Goal: Task Accomplishment & Management: Manage account settings

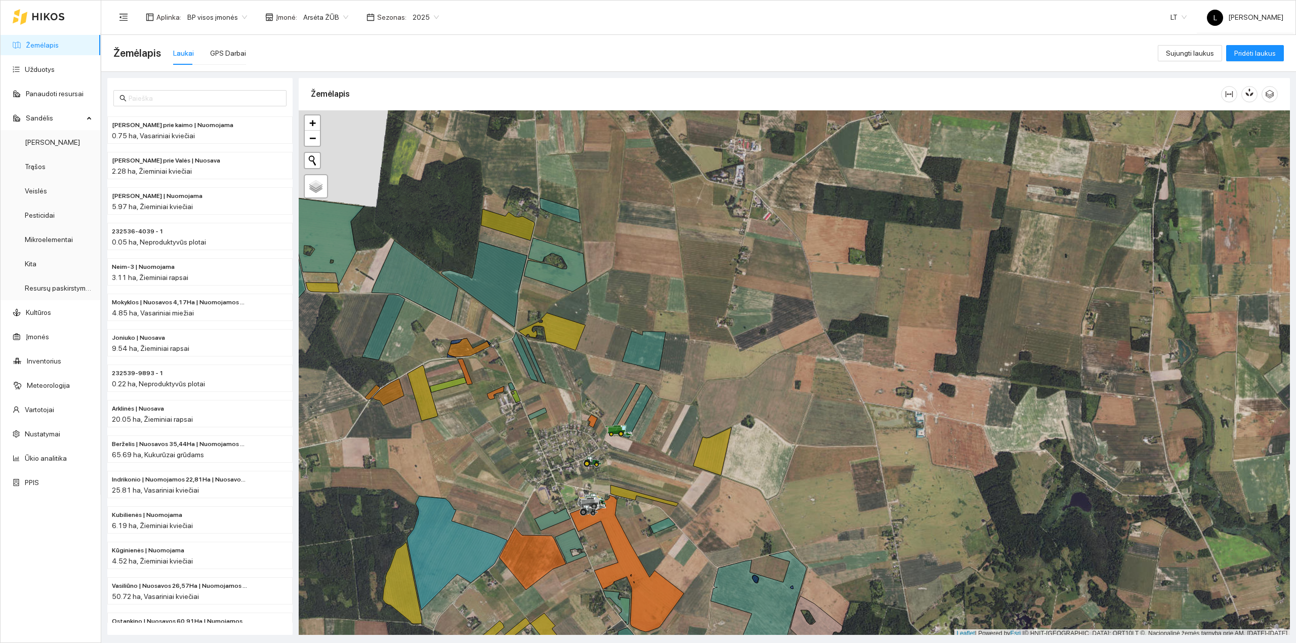
scroll to position [3, 0]
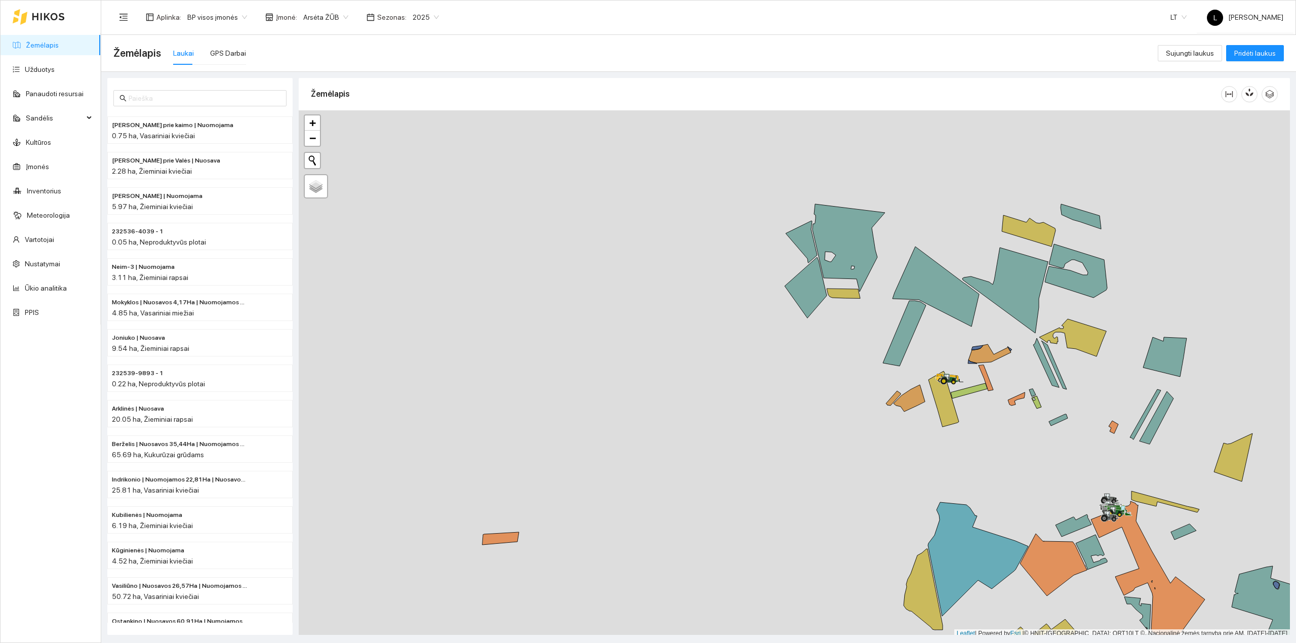
scroll to position [3, 0]
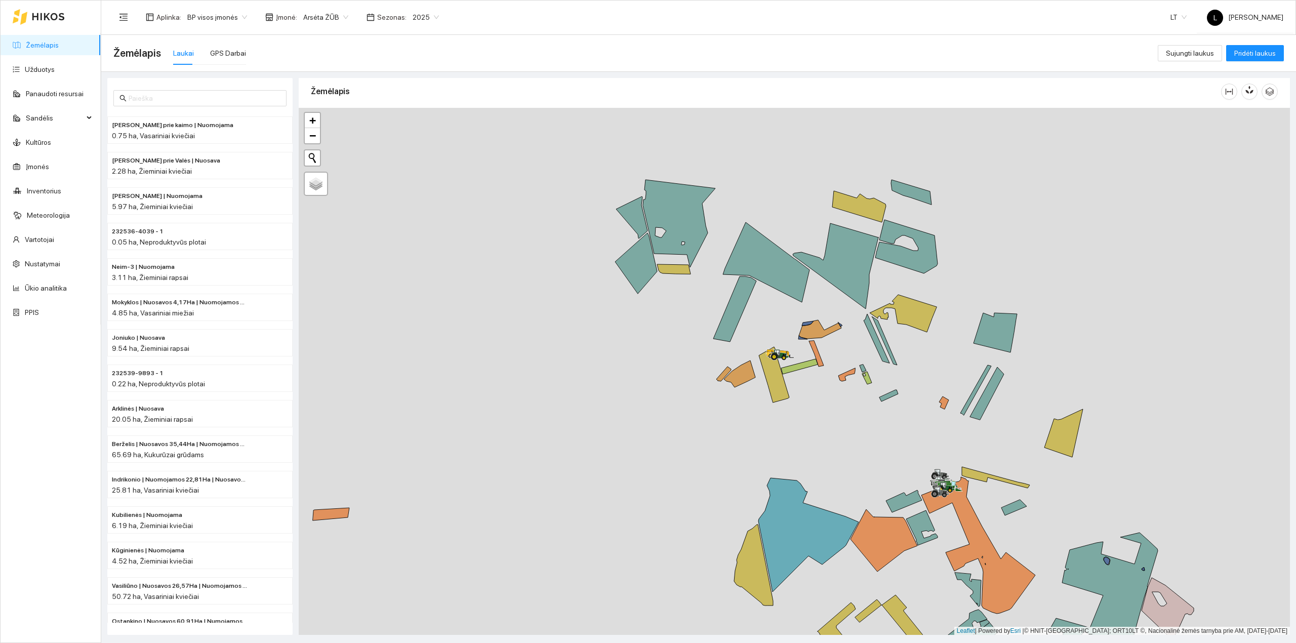
drag, startPoint x: 848, startPoint y: 345, endPoint x: 808, endPoint y: 340, distance: 40.8
click at [814, 340] on div at bounding box center [794, 371] width 991 height 527
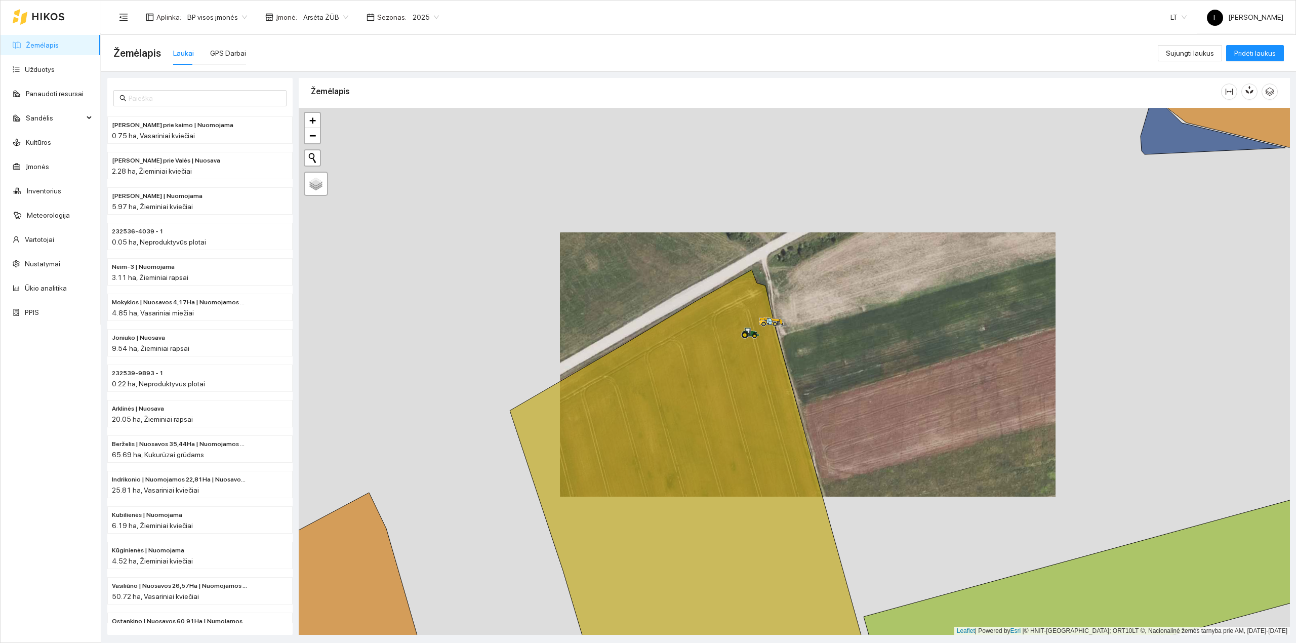
drag, startPoint x: 721, startPoint y: 300, endPoint x: 702, endPoint y: 286, distance: 23.9
click at [703, 287] on div at bounding box center [794, 371] width 991 height 527
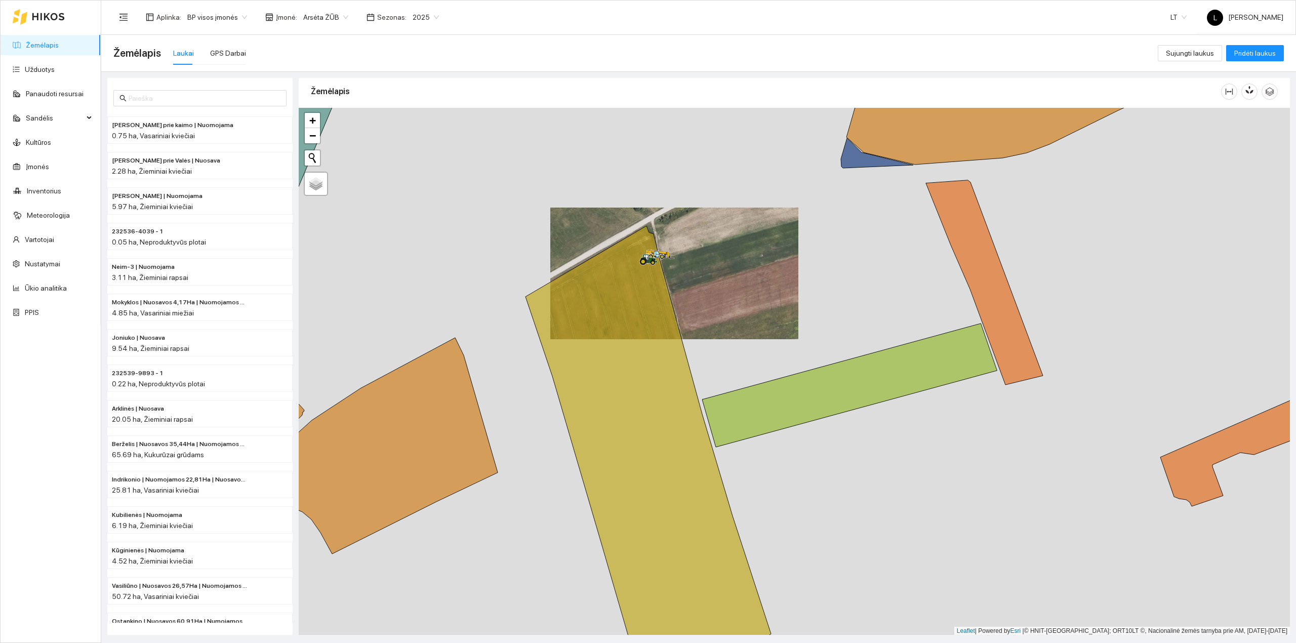
drag, startPoint x: 772, startPoint y: 363, endPoint x: 736, endPoint y: 363, distance: 36.4
click at [738, 363] on div at bounding box center [794, 371] width 991 height 527
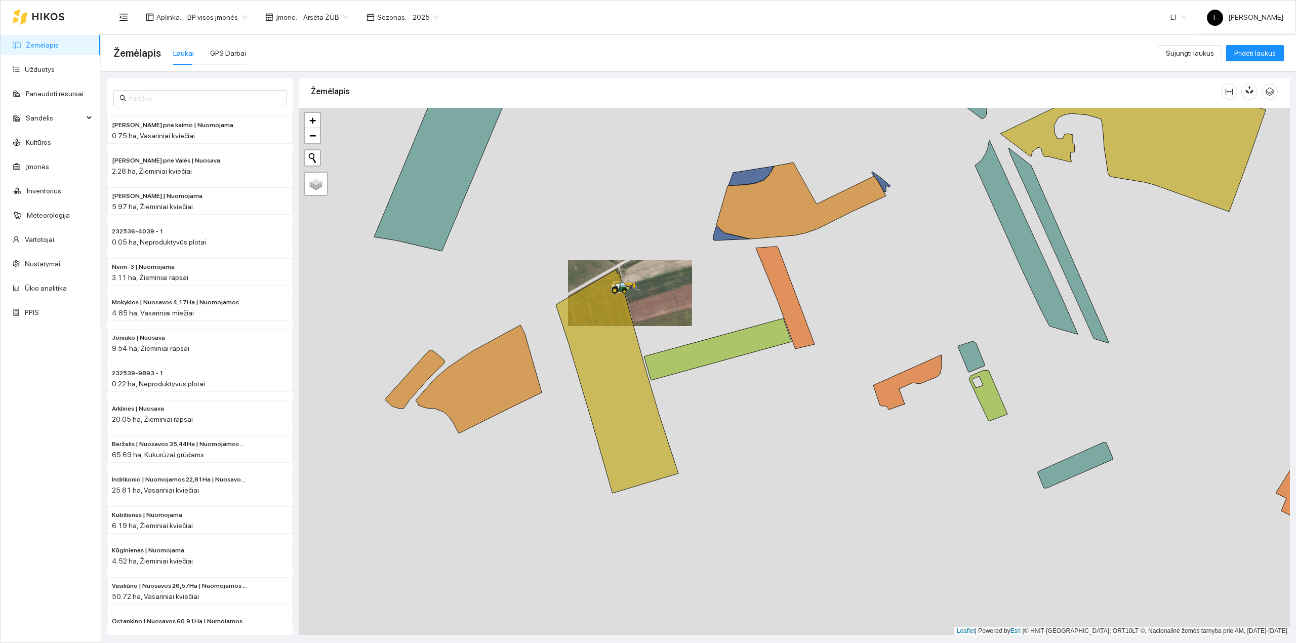
drag, startPoint x: 756, startPoint y: 329, endPoint x: 636, endPoint y: 336, distance: 119.7
click at [637, 335] on div at bounding box center [794, 371] width 991 height 527
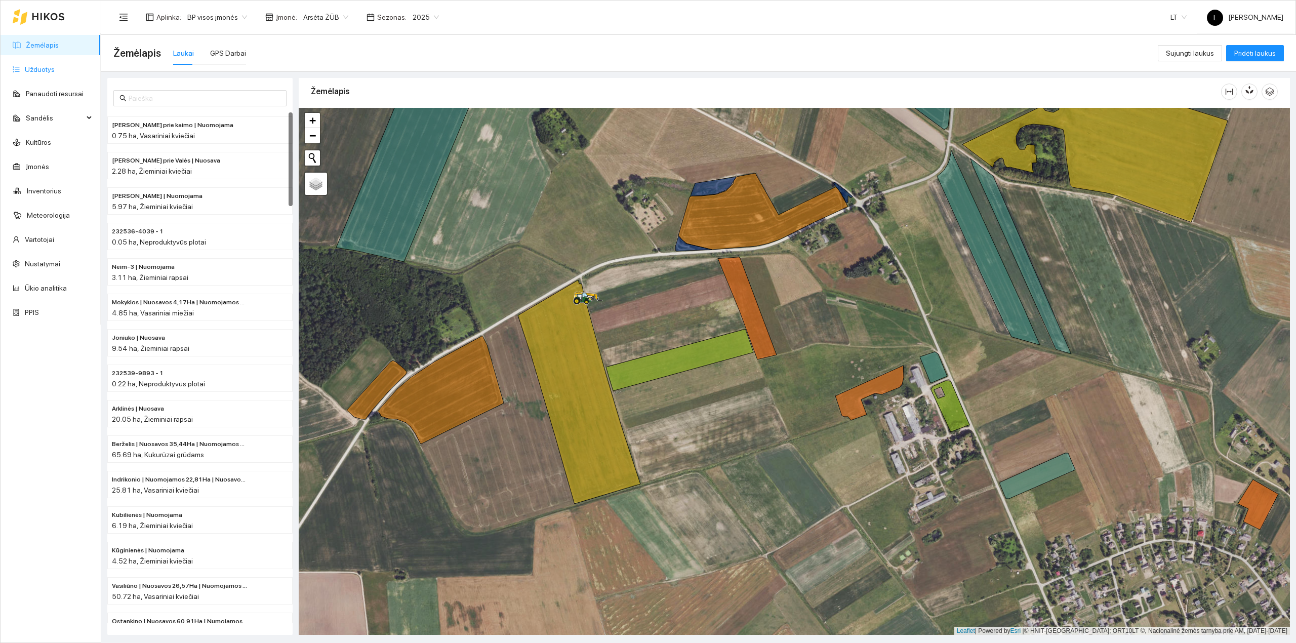
click at [25, 65] on link "Užduotys" at bounding box center [40, 69] width 30 height 8
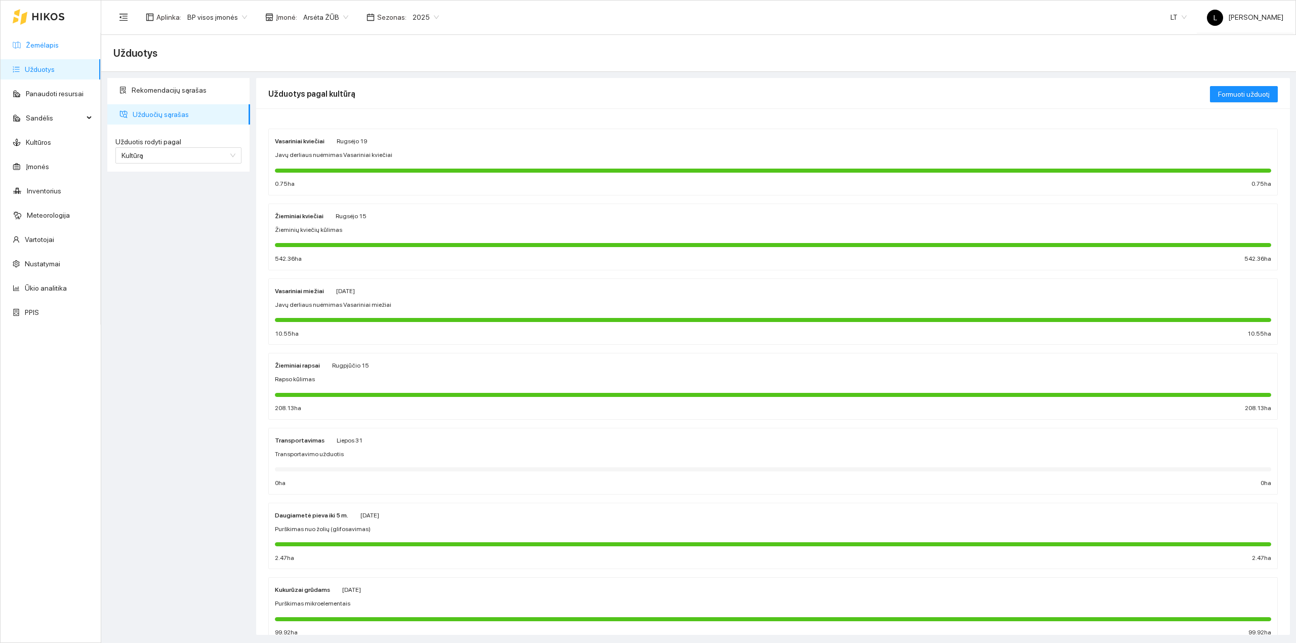
click at [47, 41] on link "Žemėlapis" at bounding box center [42, 45] width 33 height 8
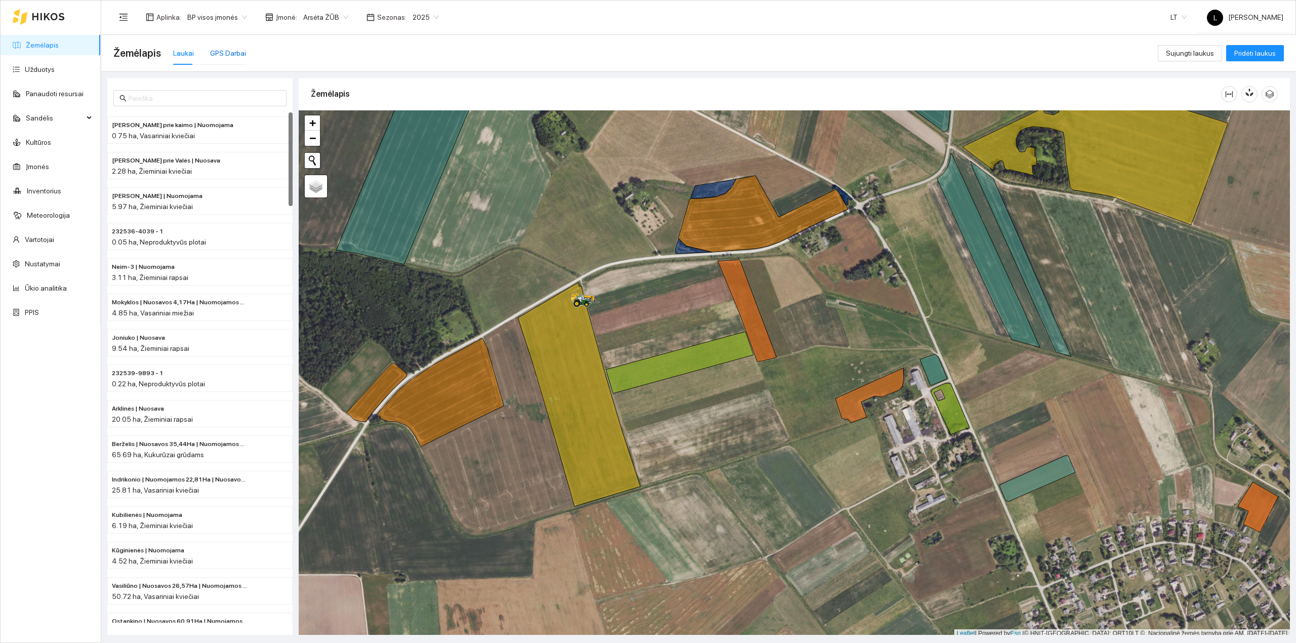
click at [235, 49] on div "GPS Darbai" at bounding box center [228, 53] width 36 height 11
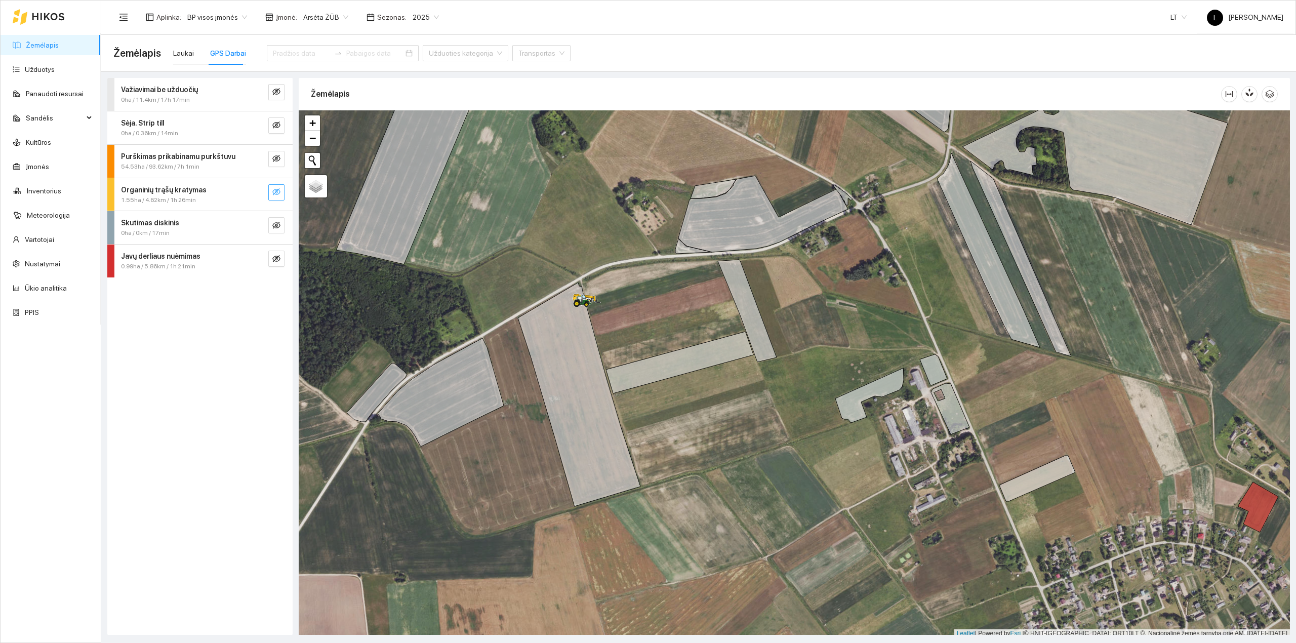
click at [278, 187] on button "button" at bounding box center [276, 192] width 16 height 16
click at [260, 193] on icon "search" at bounding box center [256, 192] width 8 height 8
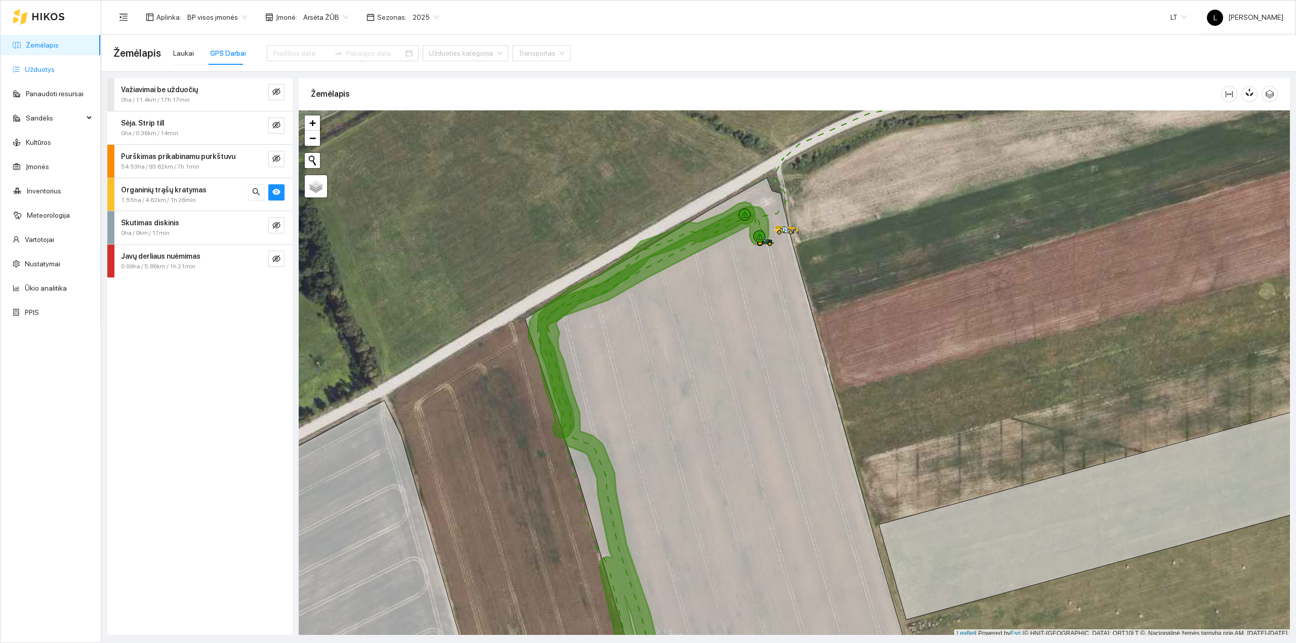
click at [27, 67] on link "Užduotys" at bounding box center [40, 69] width 30 height 8
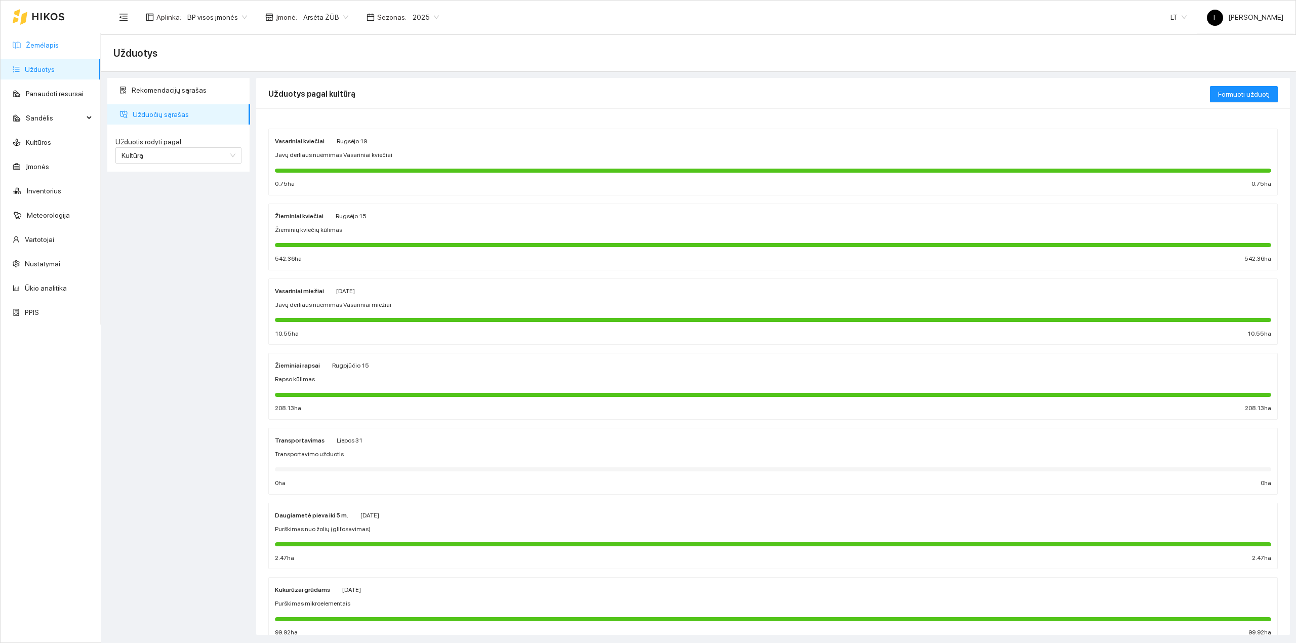
click at [43, 45] on link "Žemėlapis" at bounding box center [42, 45] width 33 height 8
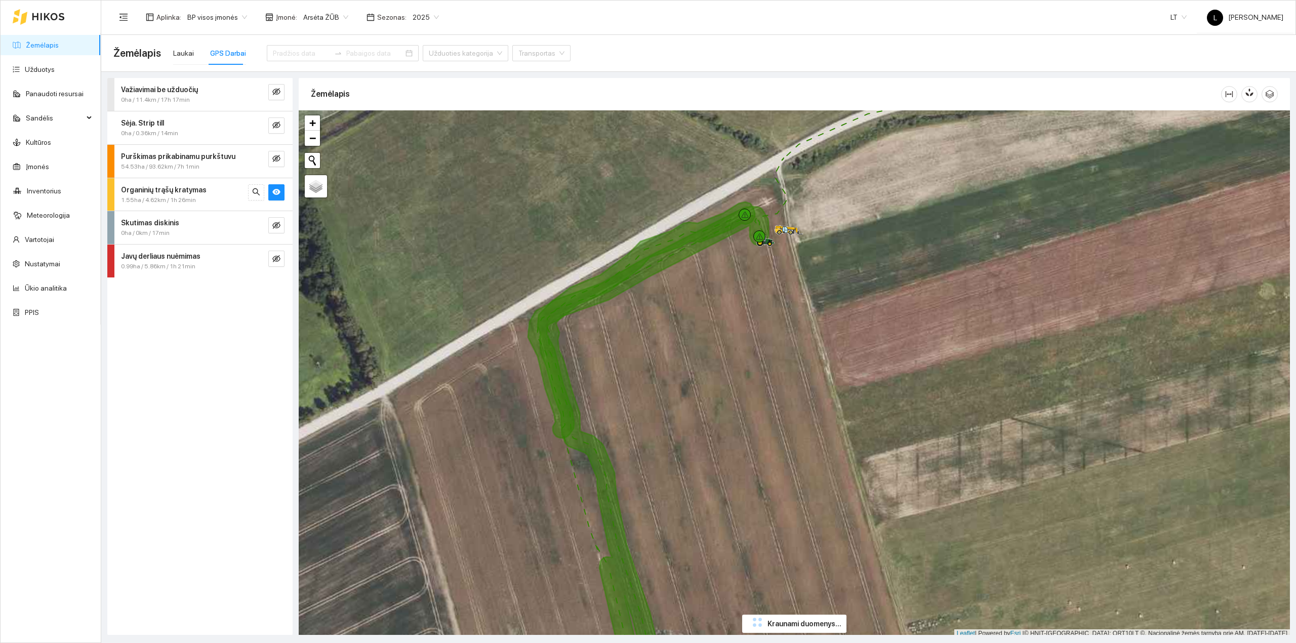
click at [414, 21] on span "2025" at bounding box center [426, 17] width 26 height 15
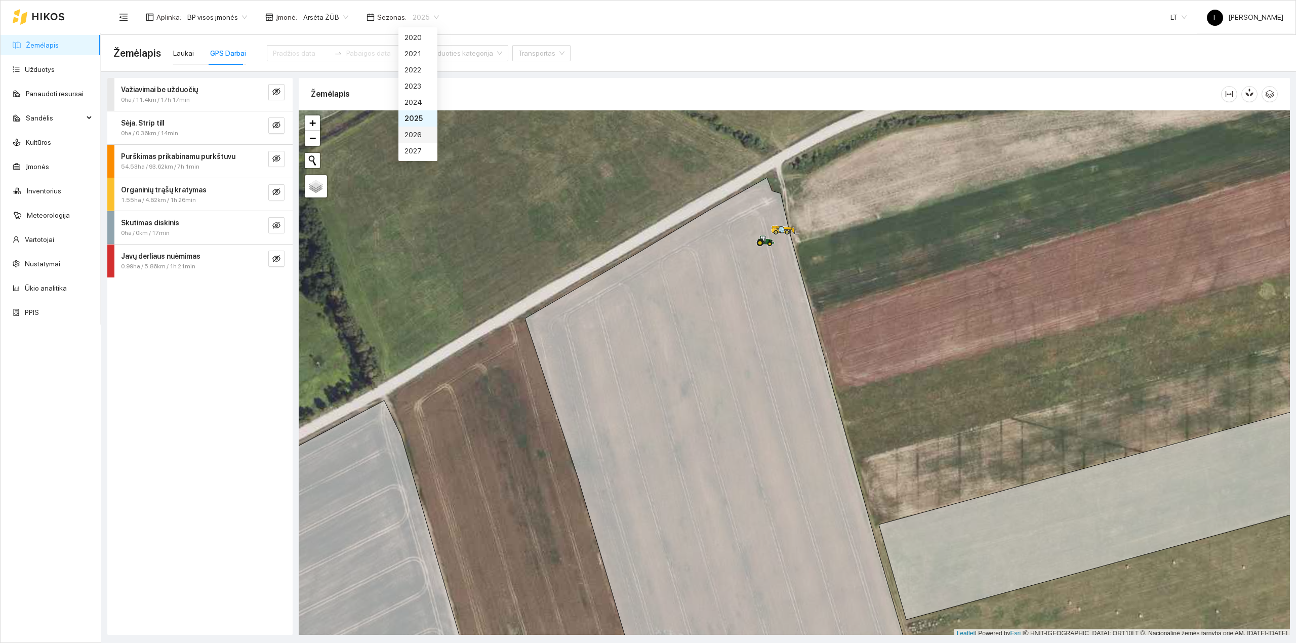
click at [416, 131] on div "2026" at bounding box center [417, 134] width 27 height 11
click at [53, 73] on link "Užduotys" at bounding box center [40, 69] width 30 height 8
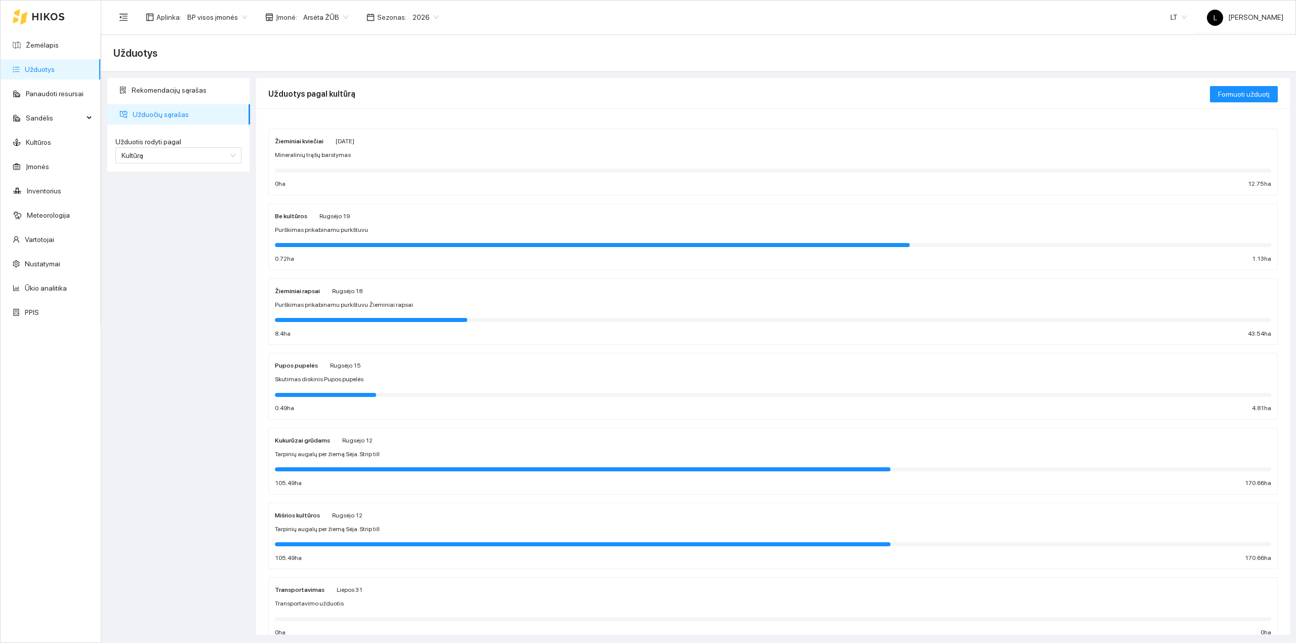
click at [363, 160] on div "Mineralinių trąšų barstymas" at bounding box center [773, 155] width 996 height 10
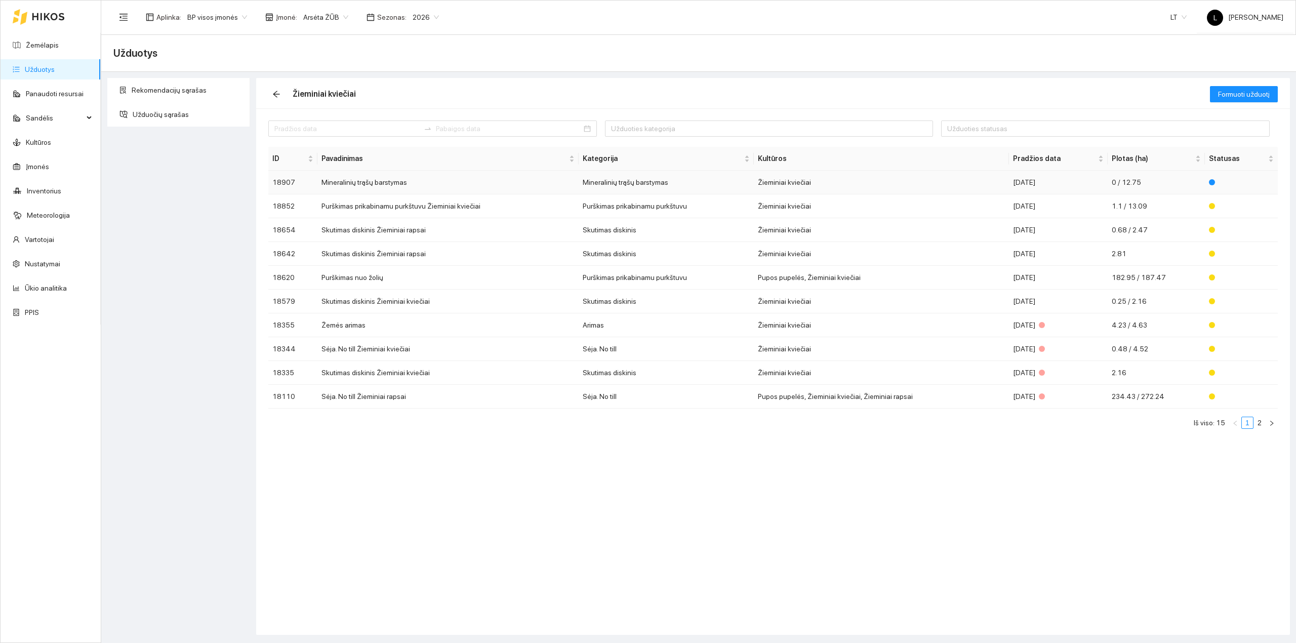
click at [871, 181] on td "Žieminiai kviečiai" at bounding box center [881, 183] width 255 height 24
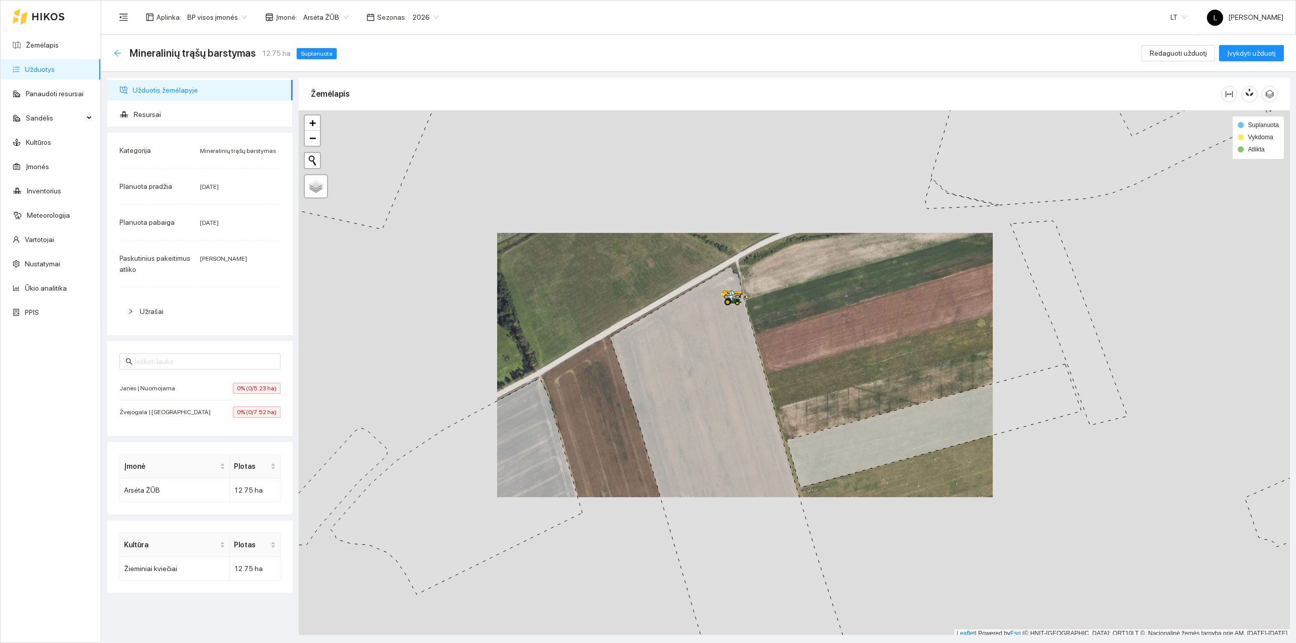
click at [118, 55] on icon "arrow-left" at bounding box center [117, 53] width 8 height 8
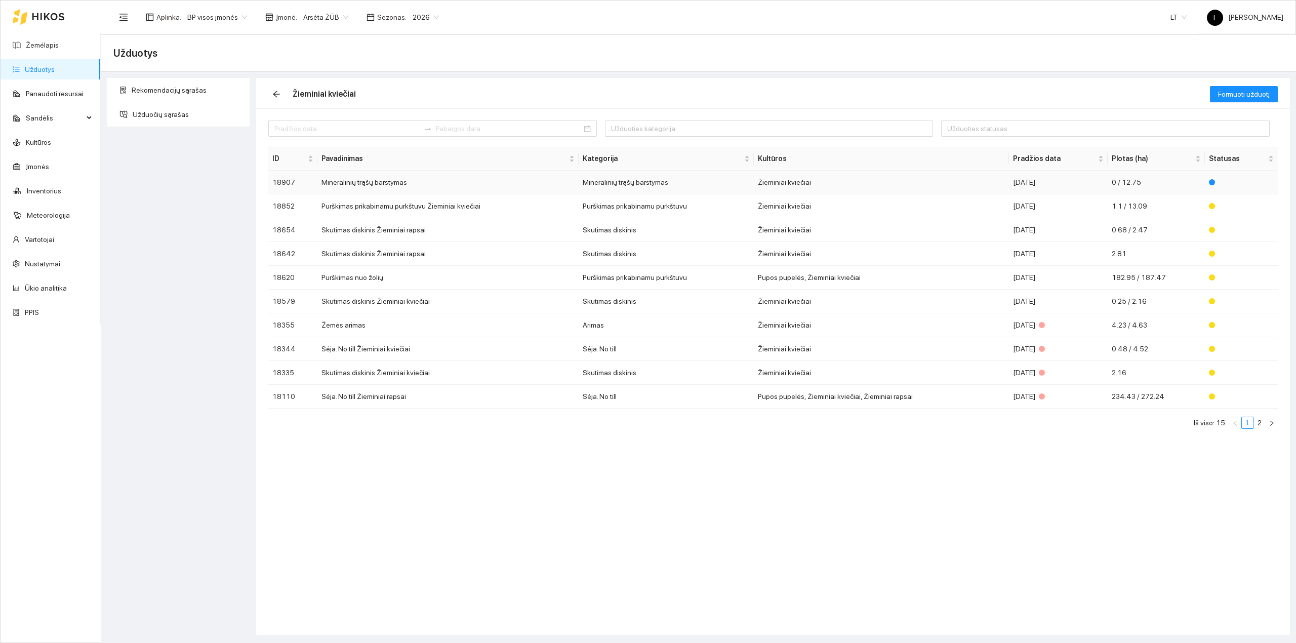
click at [578, 186] on td "Mineralinių trąšų barstymas" at bounding box center [447, 183] width 261 height 24
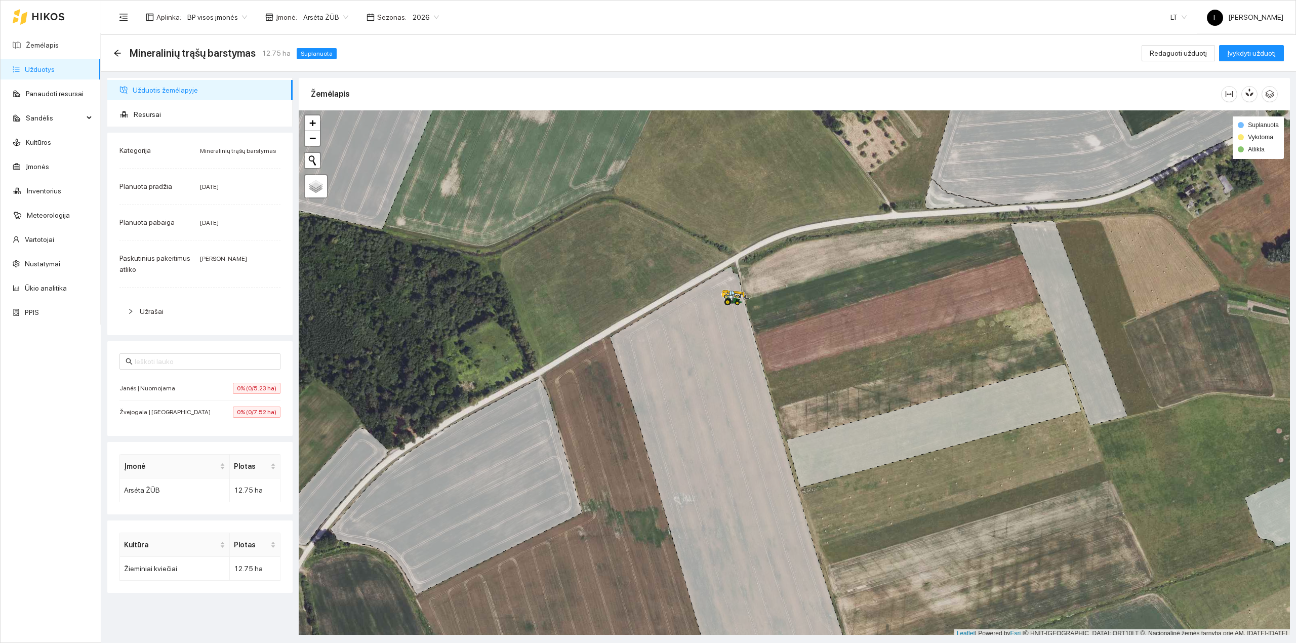
click at [224, 392] on div "Janės | Nuomojama 0% (0/5.23 ha)" at bounding box center [199, 388] width 161 height 11
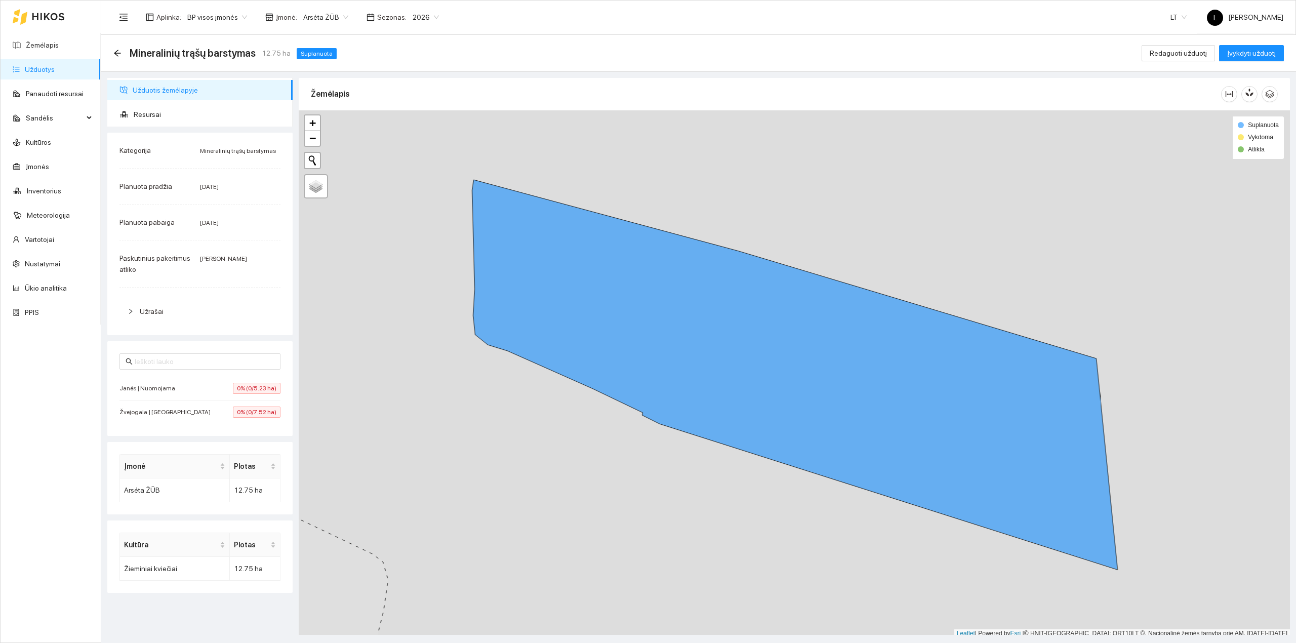
click at [215, 418] on div "Žvejogala | Nuosava 0% (0/7.52 ha)" at bounding box center [199, 411] width 161 height 11
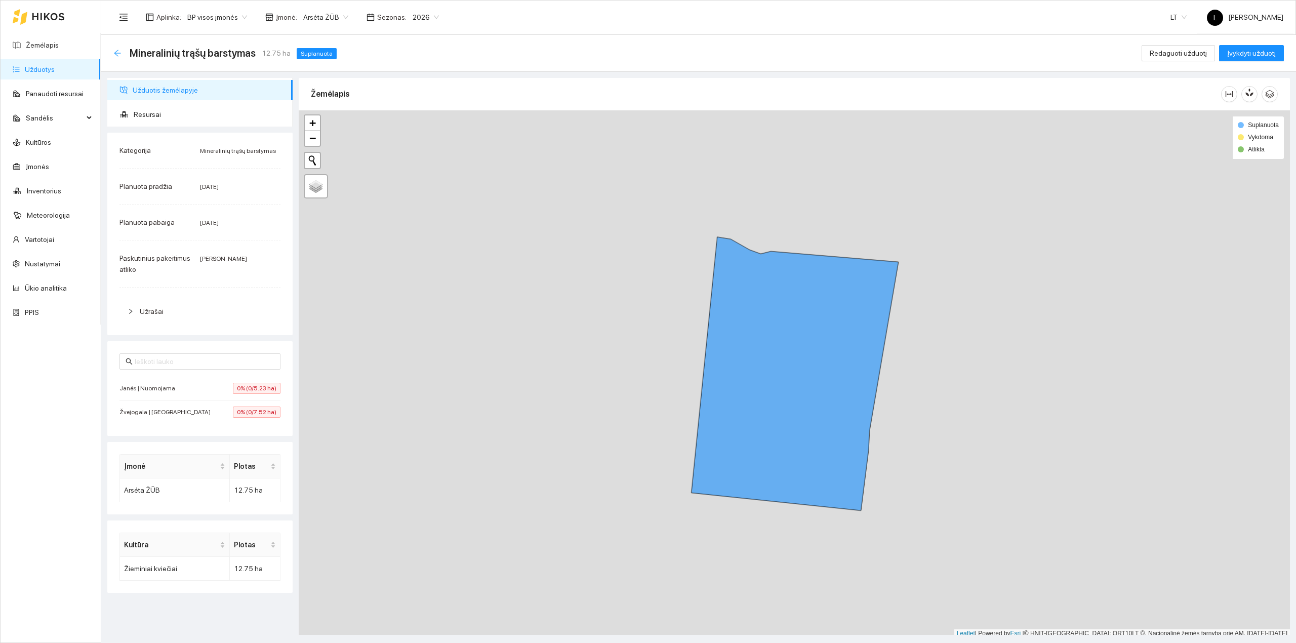
click at [120, 55] on icon "arrow-left" at bounding box center [117, 53] width 8 height 8
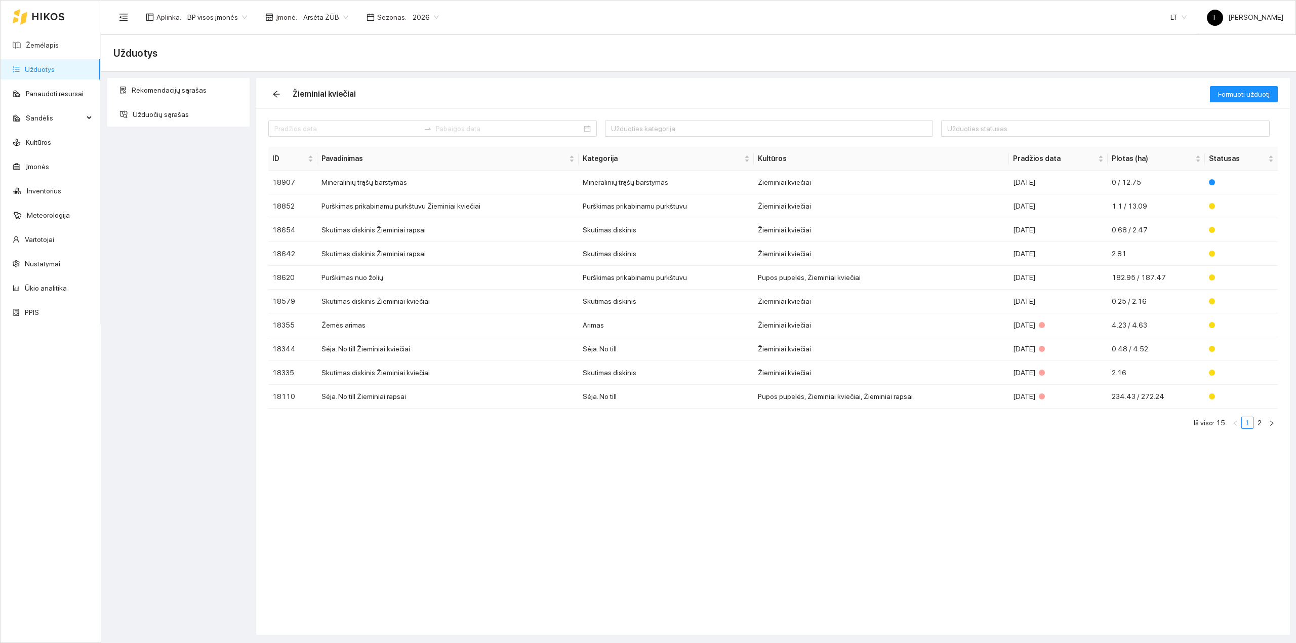
click at [31, 66] on link "Užduotys" at bounding box center [40, 69] width 30 height 8
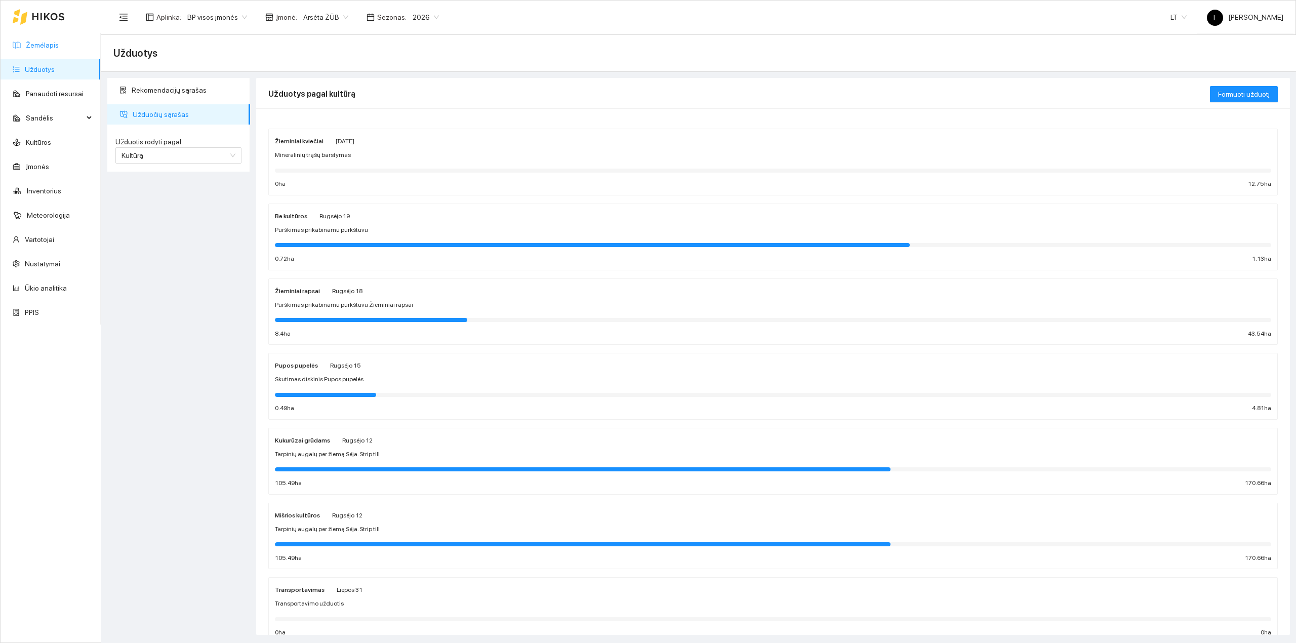
click at [40, 45] on link "Žemėlapis" at bounding box center [42, 45] width 33 height 8
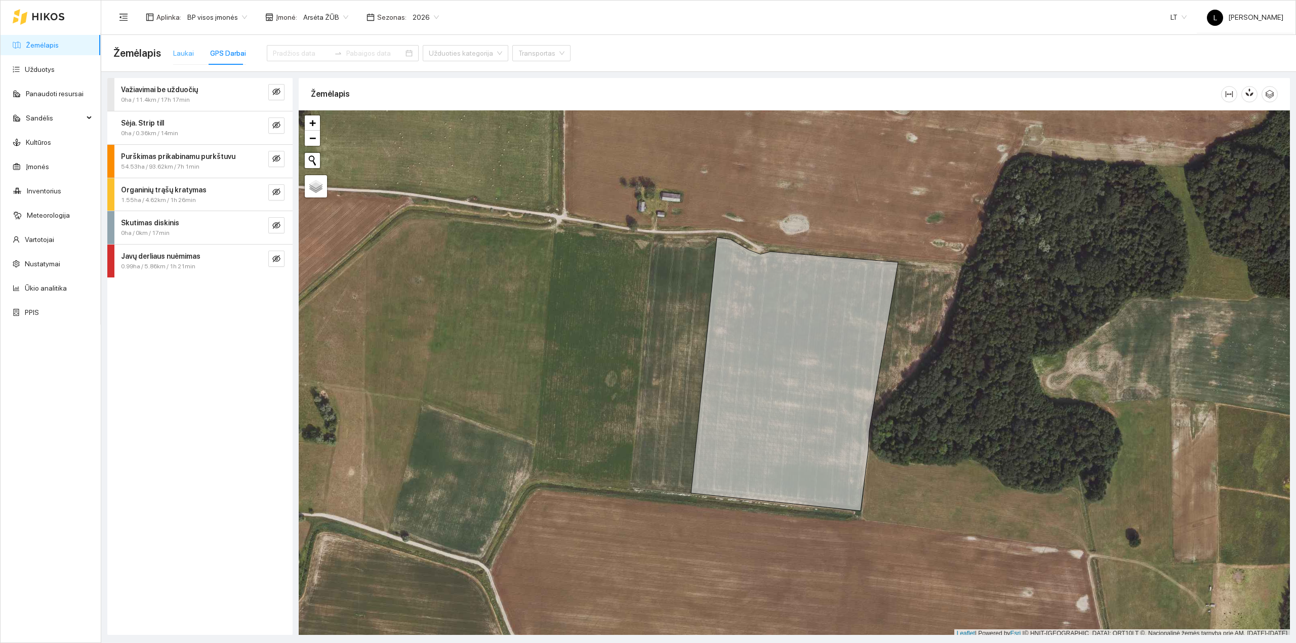
click at [180, 59] on div "Laukai" at bounding box center [183, 53] width 21 height 23
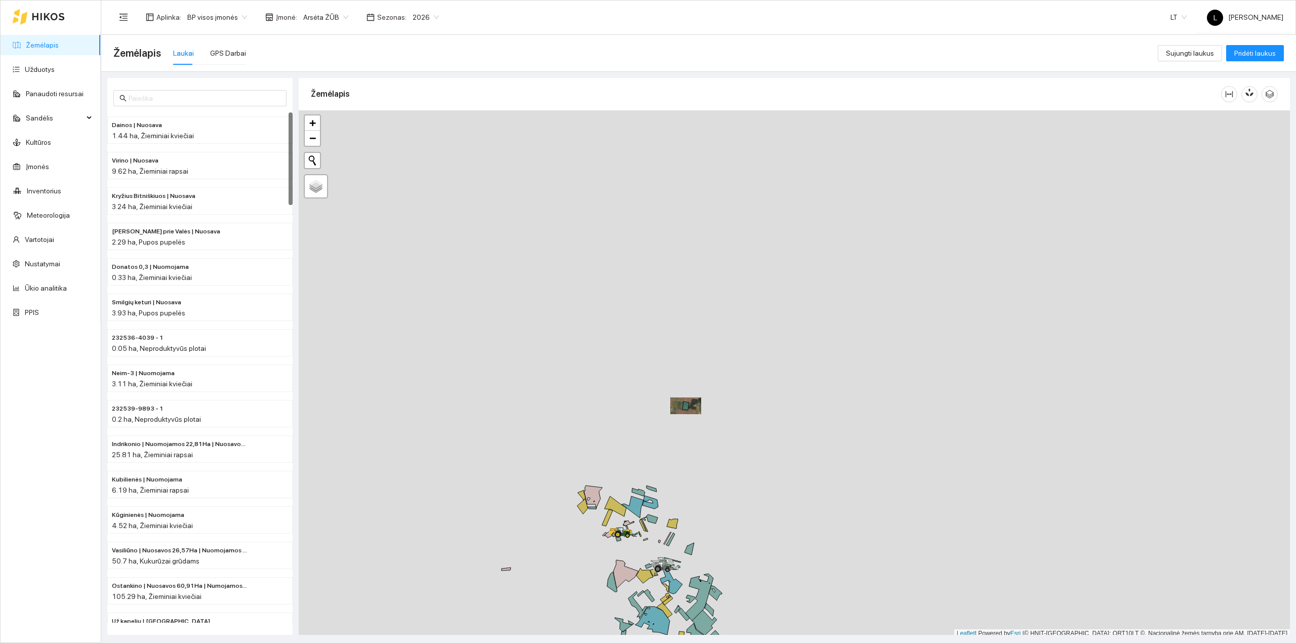
scroll to position [3, 0]
drag, startPoint x: 655, startPoint y: 393, endPoint x: 685, endPoint y: 422, distance: 41.5
click at [687, 428] on div at bounding box center [794, 371] width 991 height 527
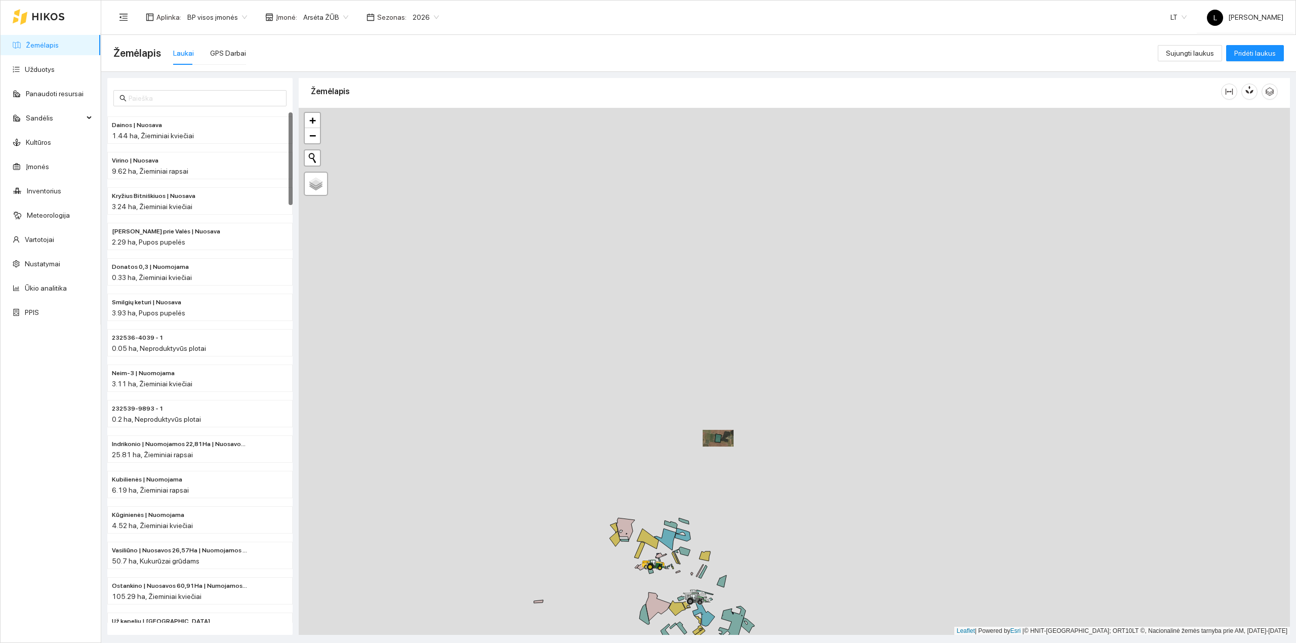
drag, startPoint x: 650, startPoint y: 327, endPoint x: 646, endPoint y: 292, distance: 35.7
click at [654, 528] on icon at bounding box center [665, 539] width 22 height 22
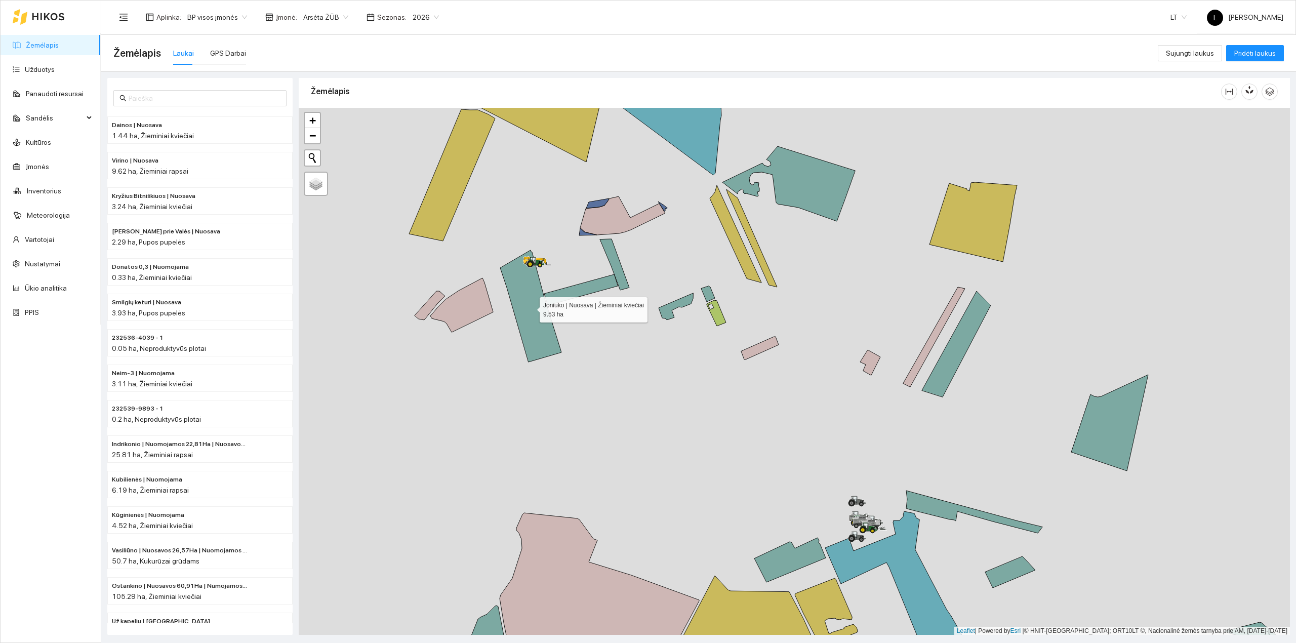
click at [540, 309] on icon at bounding box center [530, 306] width 61 height 112
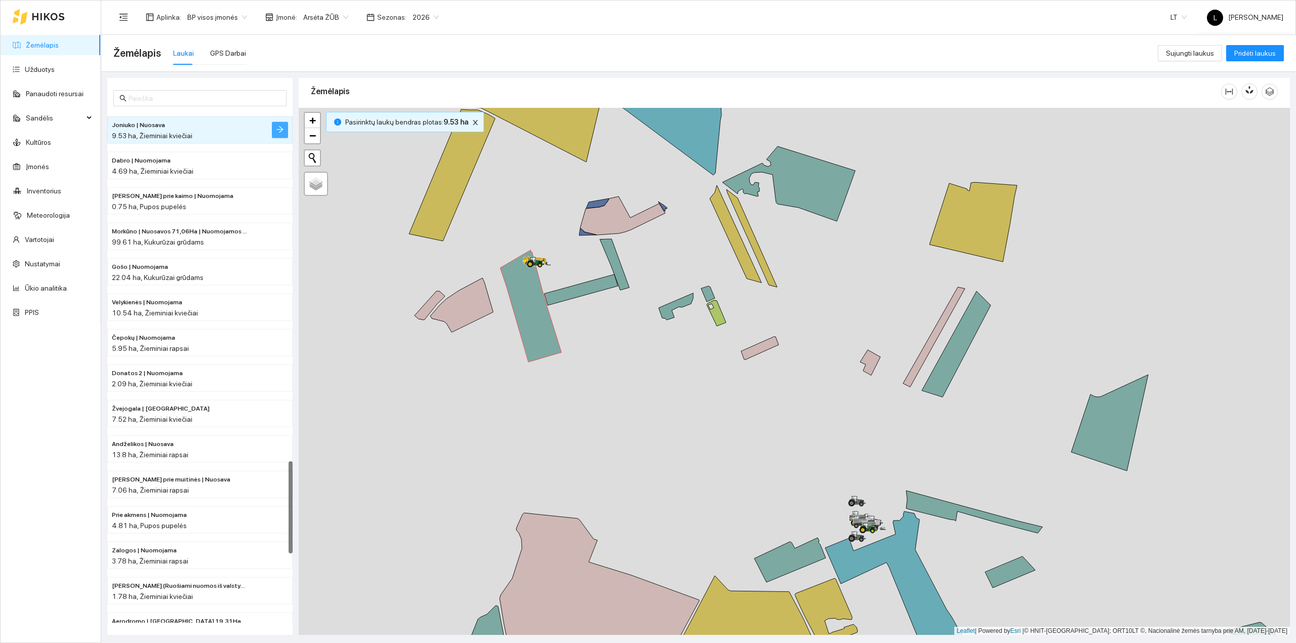
click at [280, 130] on icon "arrow-right" at bounding box center [279, 129] width 7 height 7
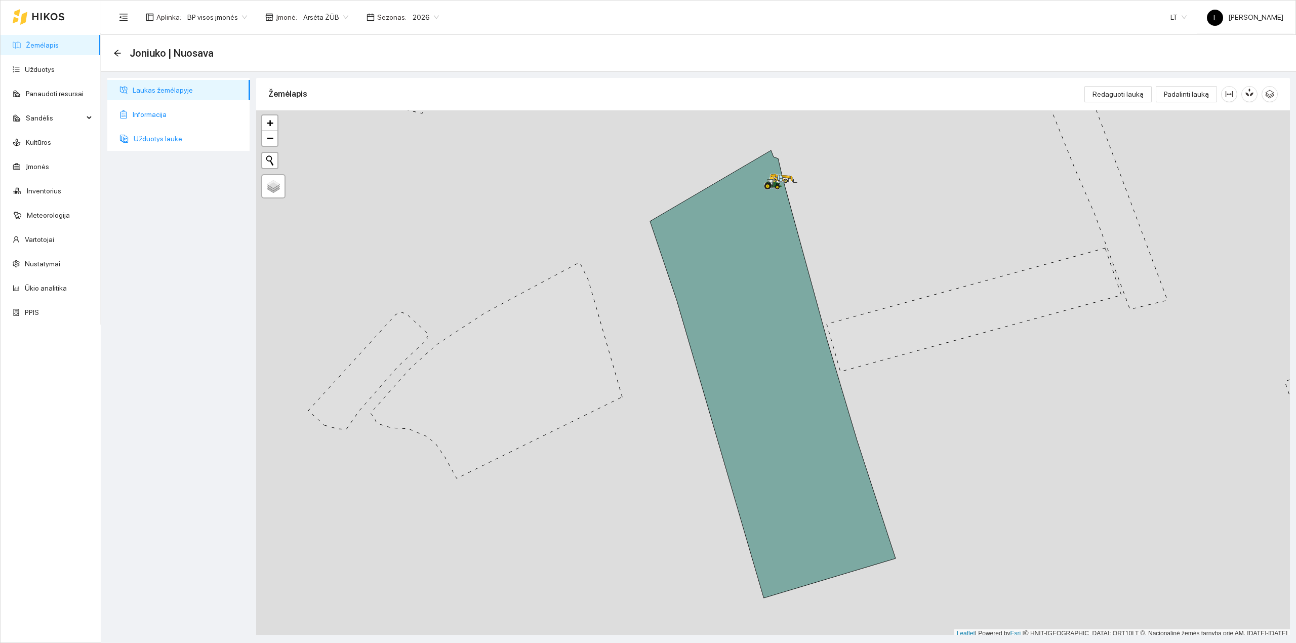
click at [154, 137] on span "Užduotys lauke" at bounding box center [188, 139] width 108 height 20
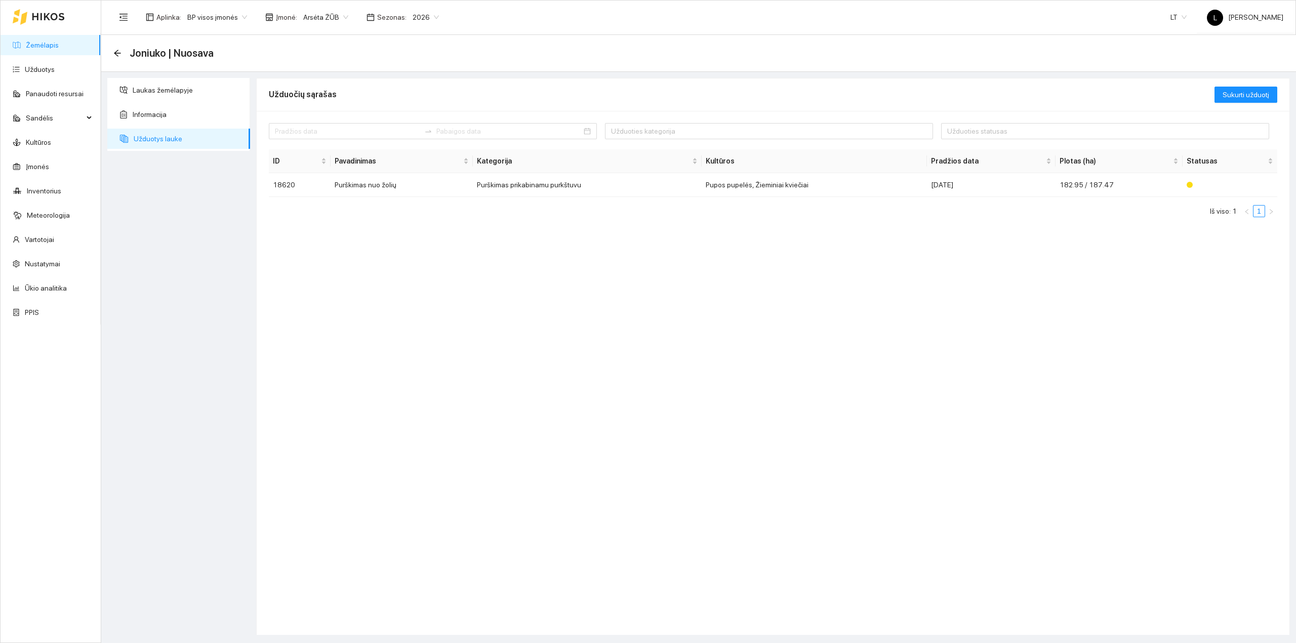
click at [49, 47] on link "Žemėlapis" at bounding box center [42, 45] width 33 height 8
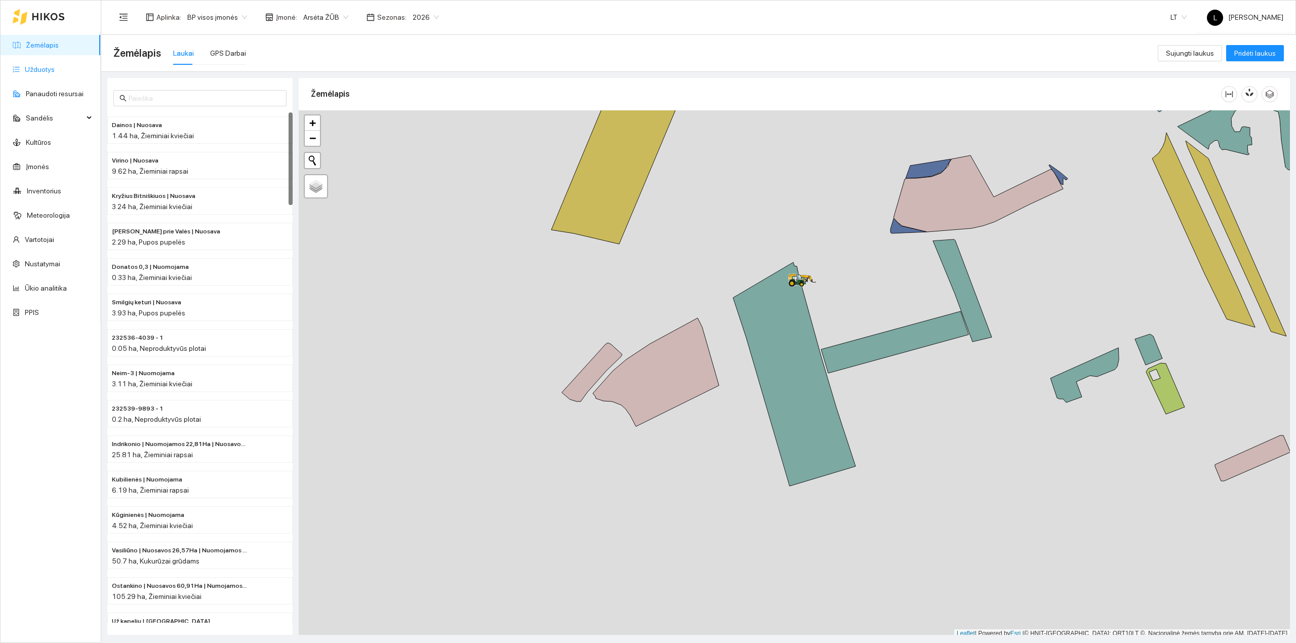
click at [55, 72] on link "Užduotys" at bounding box center [40, 69] width 30 height 8
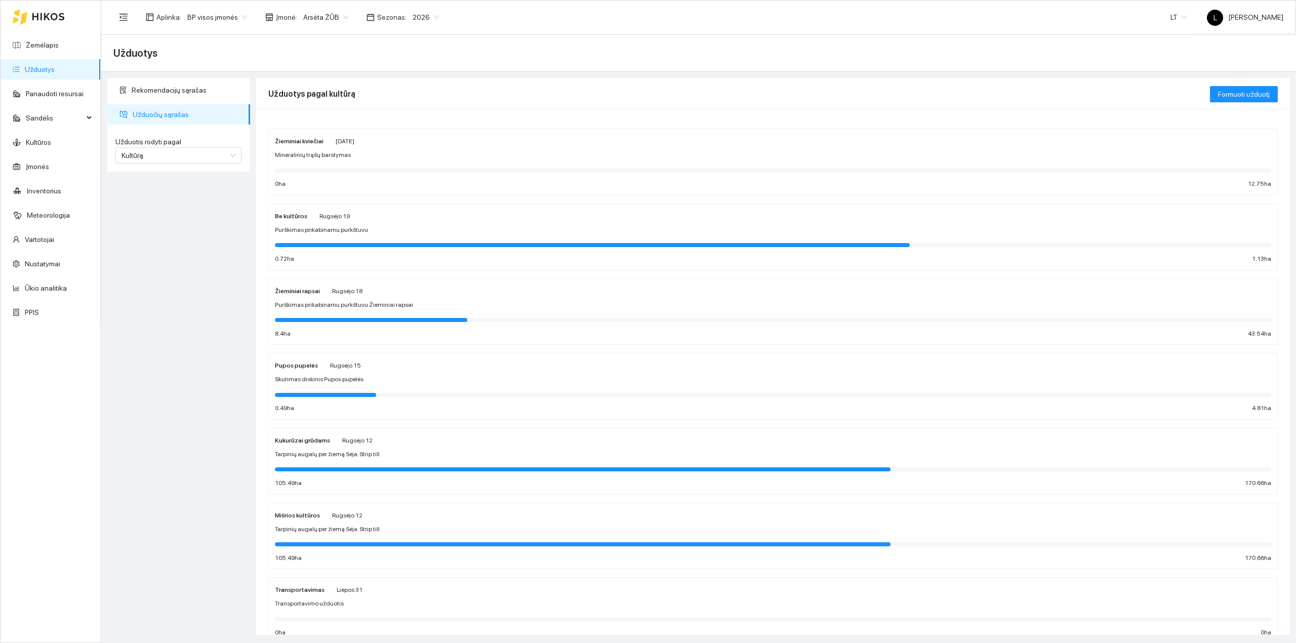
click at [372, 143] on div "Žieminiai kviečiai [DATE]" at bounding box center [773, 140] width 996 height 11
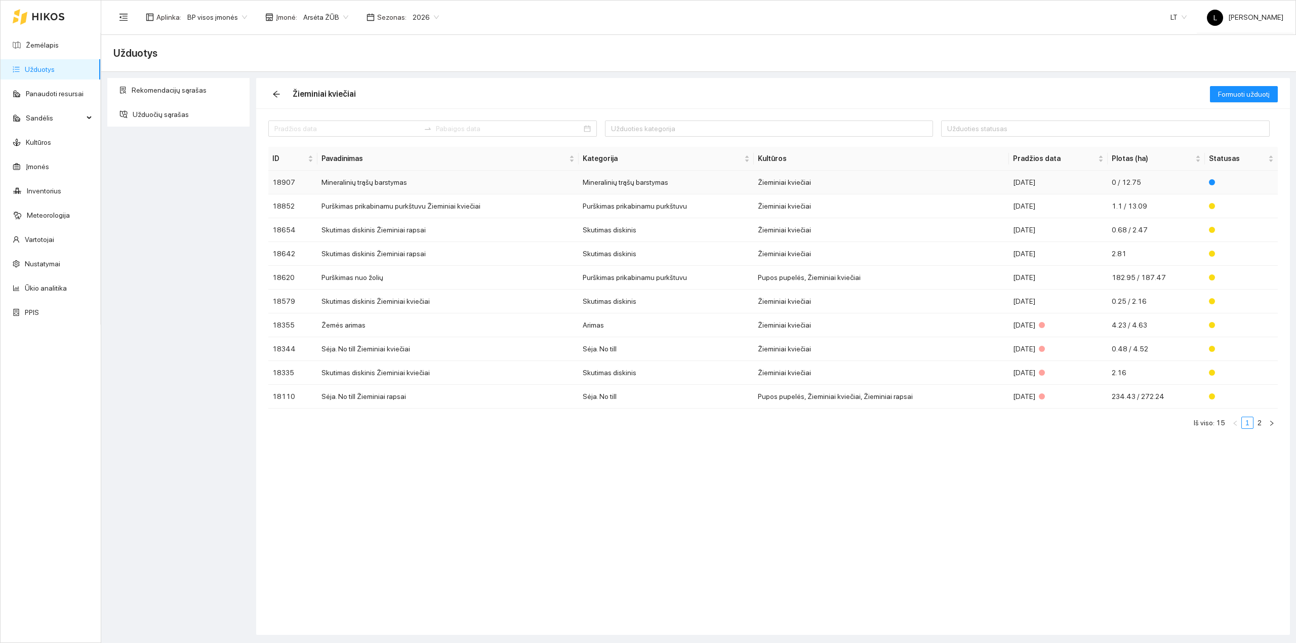
click at [831, 179] on td "Žieminiai kviečiai" at bounding box center [881, 183] width 255 height 24
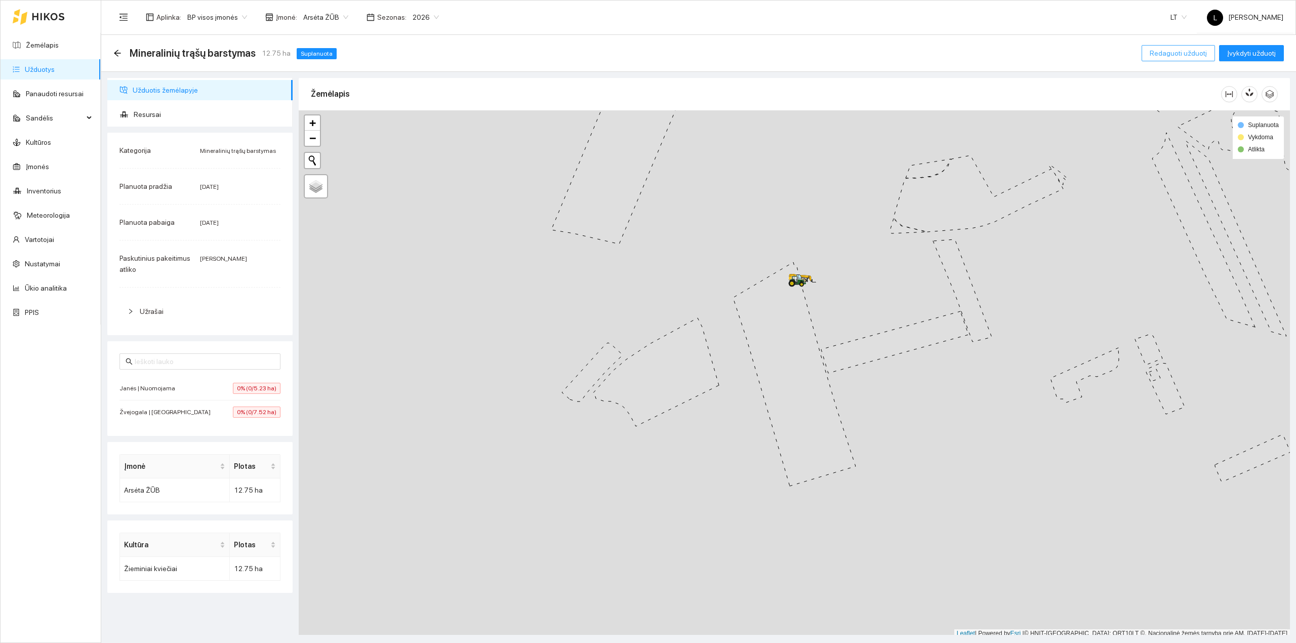
click at [1200, 51] on span "Redaguoti užduotį" at bounding box center [1178, 53] width 57 height 11
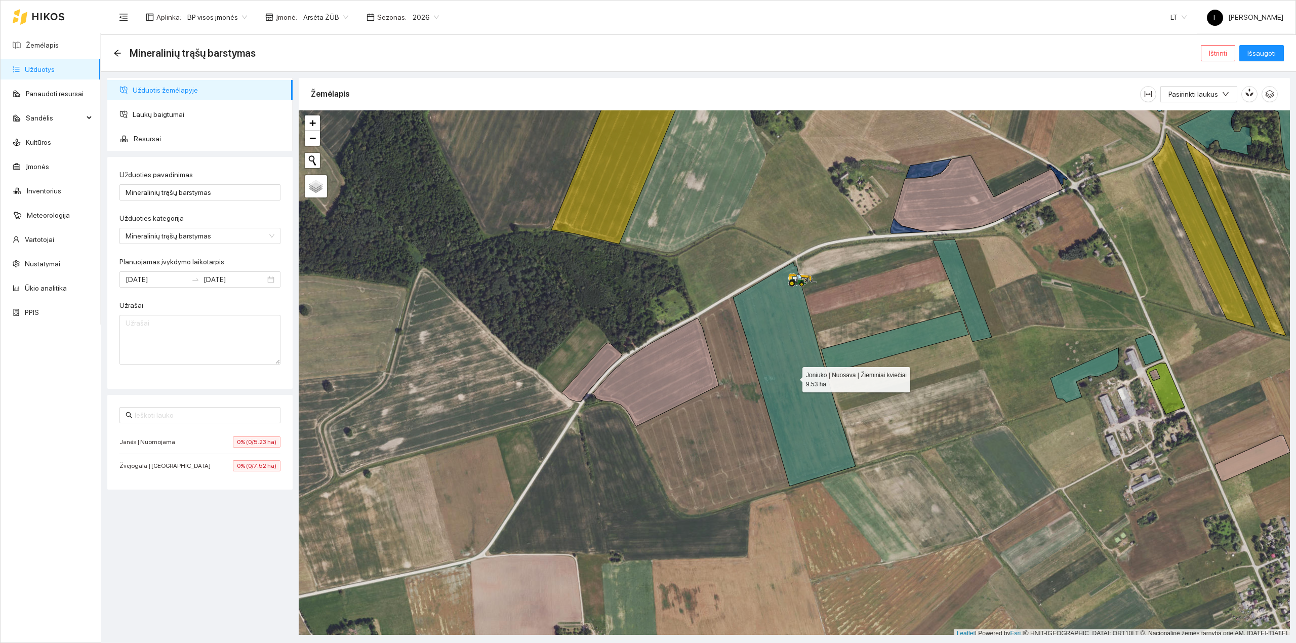
click at [748, 323] on icon at bounding box center [794, 374] width 122 height 224
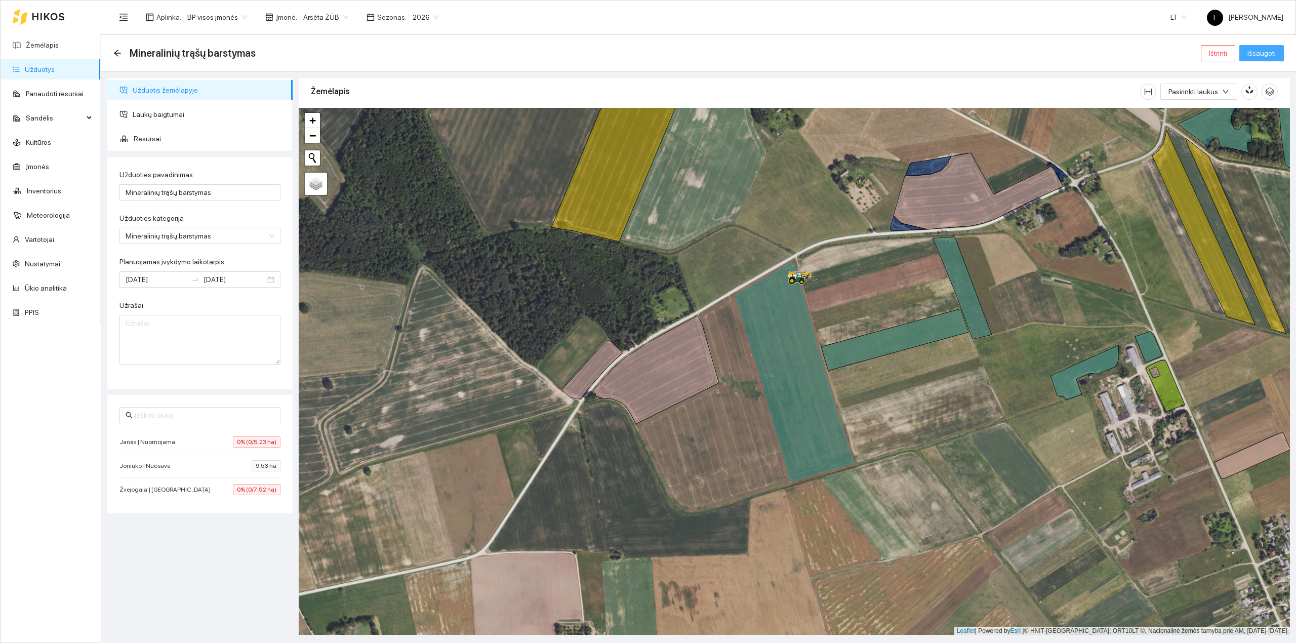
click at [1263, 55] on span "Išsaugoti" at bounding box center [1261, 53] width 28 height 11
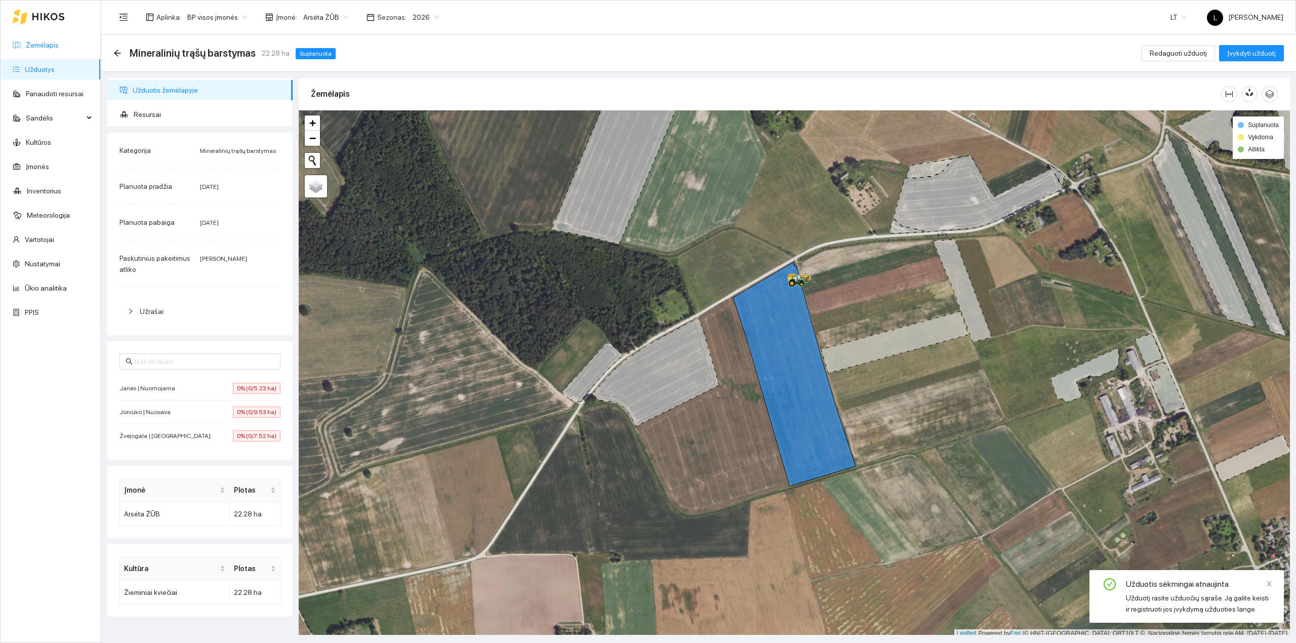
click at [46, 41] on link "Žemėlapis" at bounding box center [42, 45] width 33 height 8
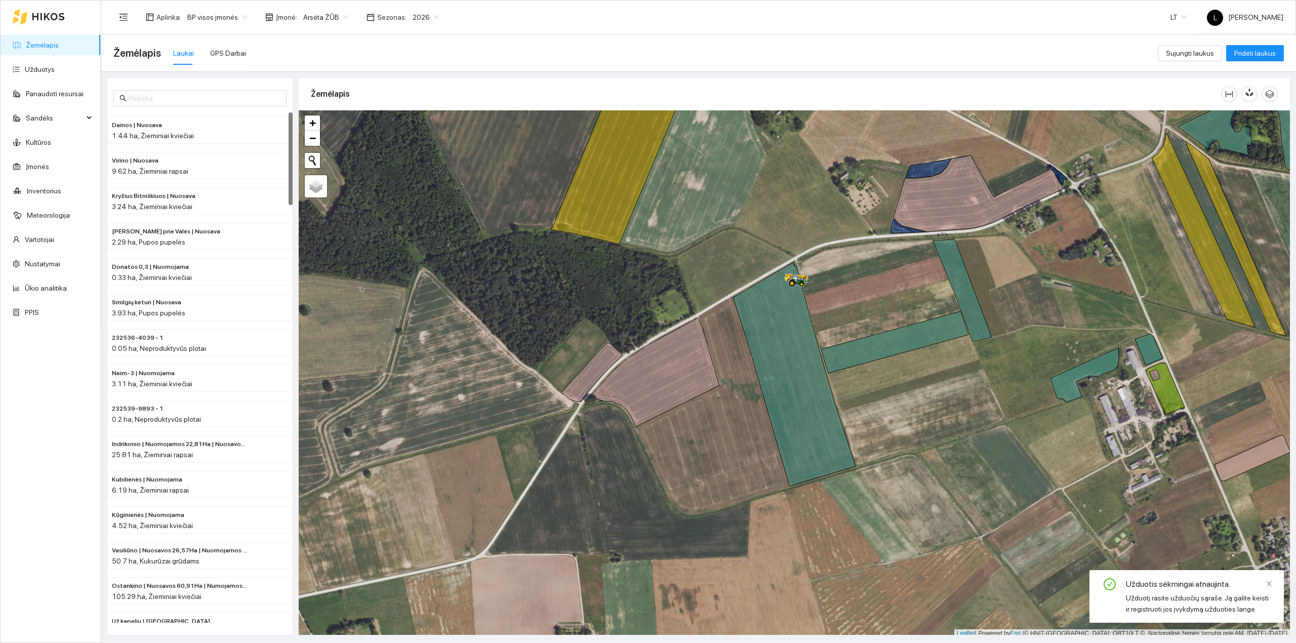
click at [31, 47] on link "Žemėlapis" at bounding box center [42, 45] width 33 height 8
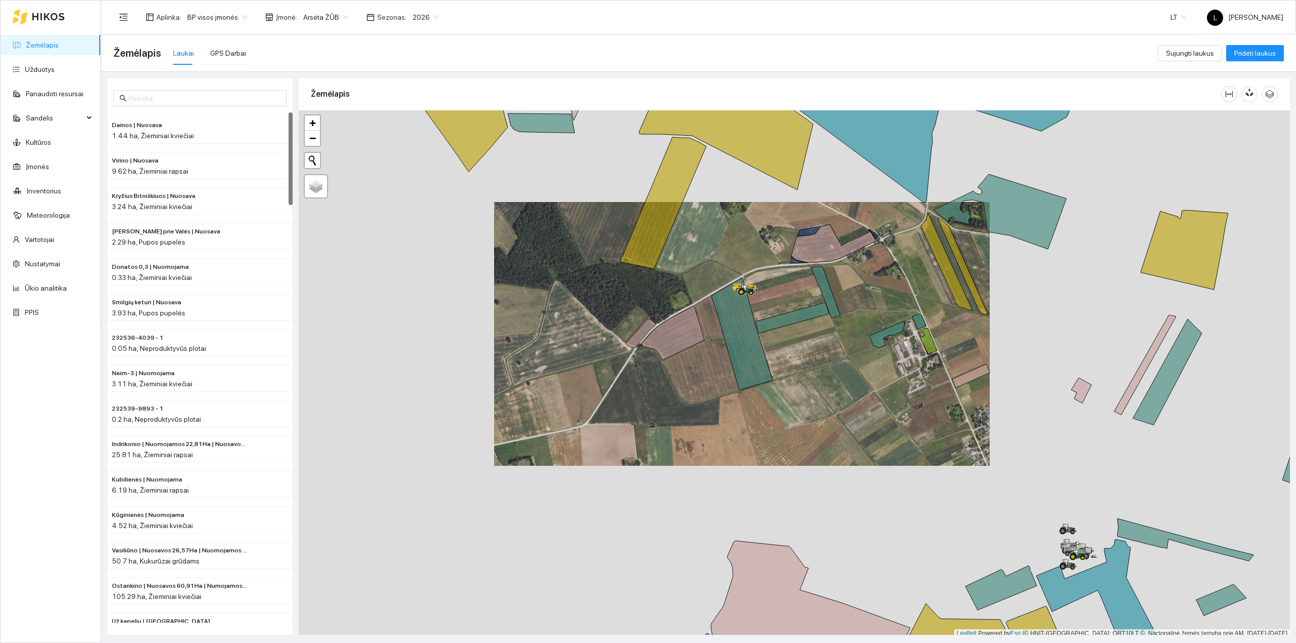
scroll to position [3, 0]
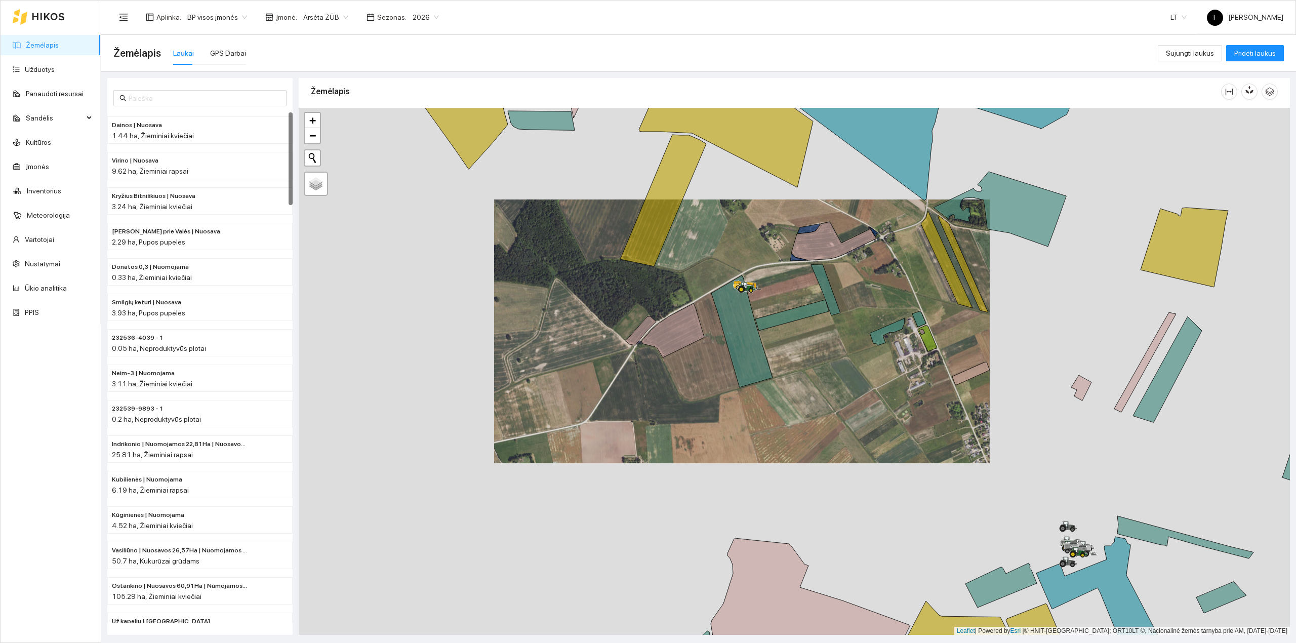
drag, startPoint x: 703, startPoint y: 288, endPoint x: 651, endPoint y: 362, distance: 90.9
click at [653, 362] on div at bounding box center [794, 371] width 991 height 527
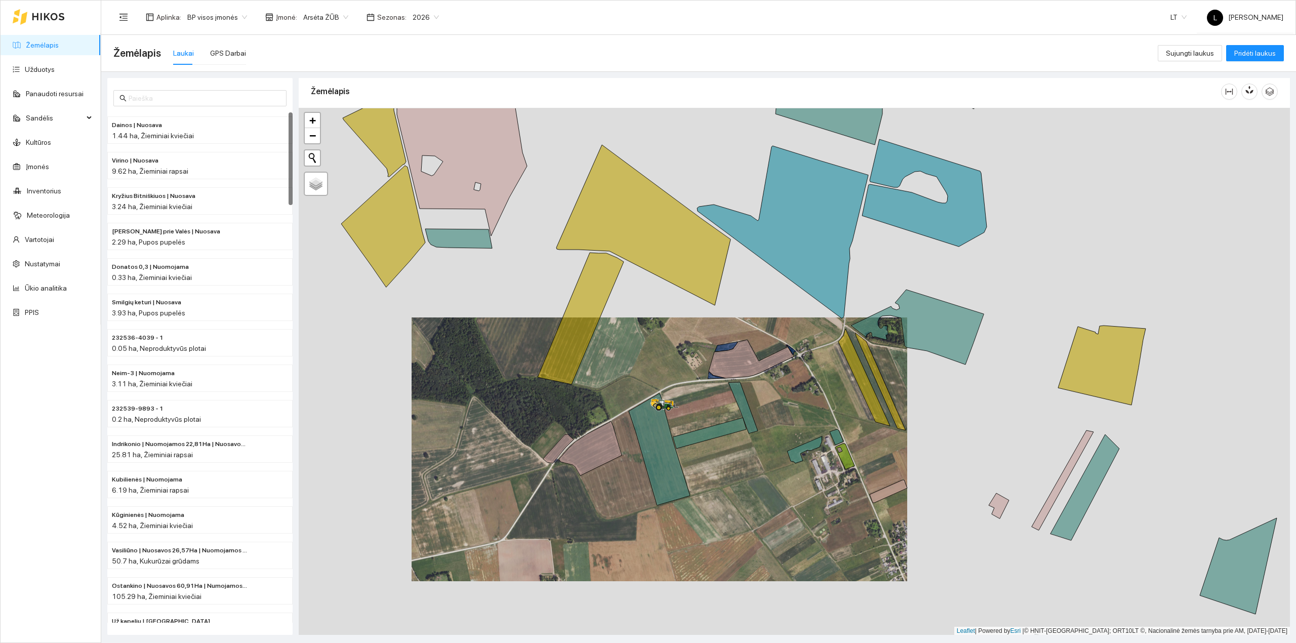
click at [636, 353] on div at bounding box center [794, 371] width 991 height 527
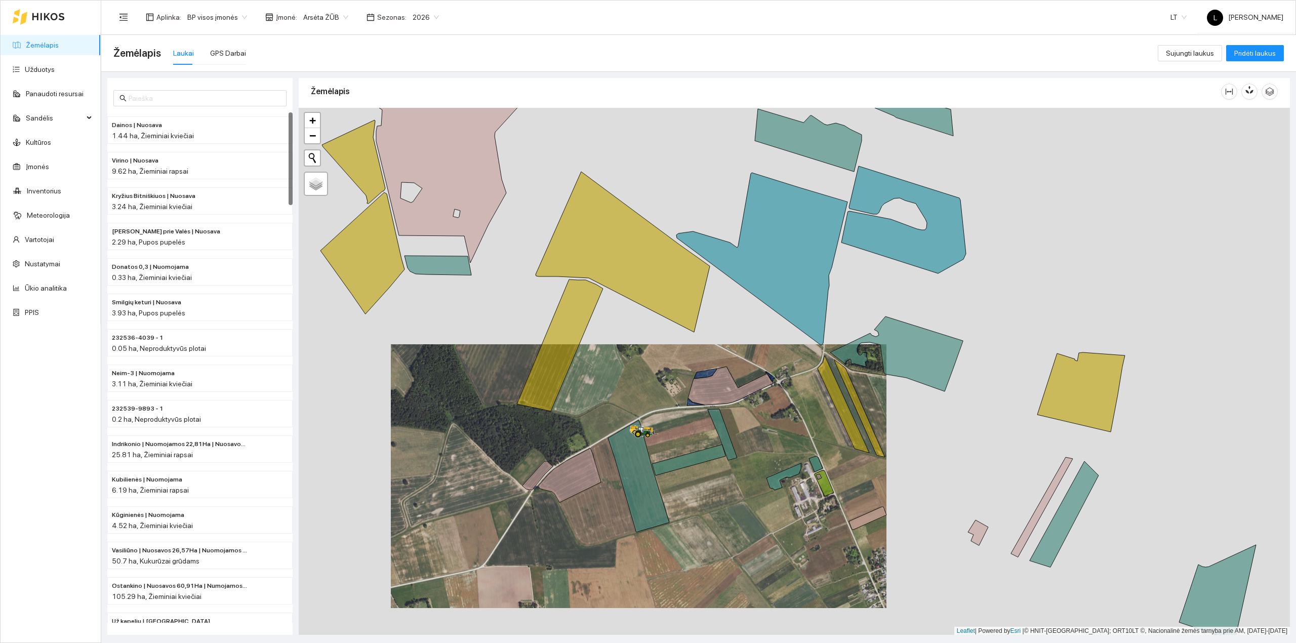
drag, startPoint x: 644, startPoint y: 335, endPoint x: 601, endPoint y: 377, distance: 59.8
click at [607, 377] on div at bounding box center [794, 371] width 991 height 527
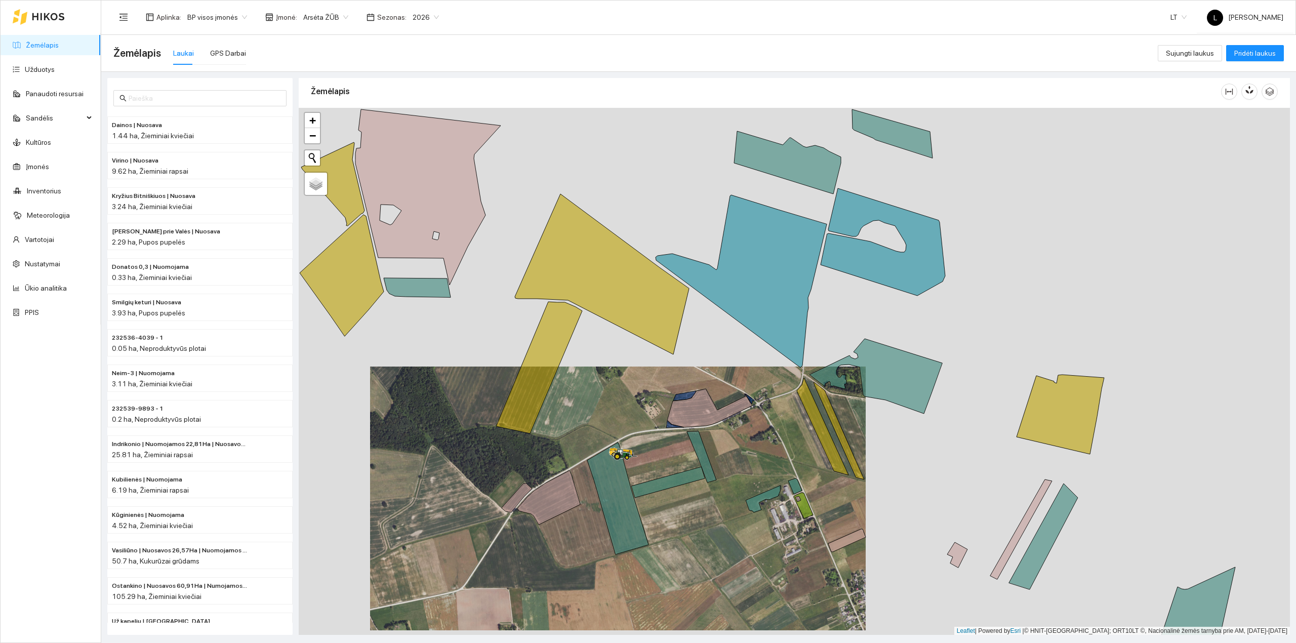
drag, startPoint x: 711, startPoint y: 357, endPoint x: 683, endPoint y: 385, distance: 39.4
click at [683, 385] on div at bounding box center [794, 371] width 991 height 527
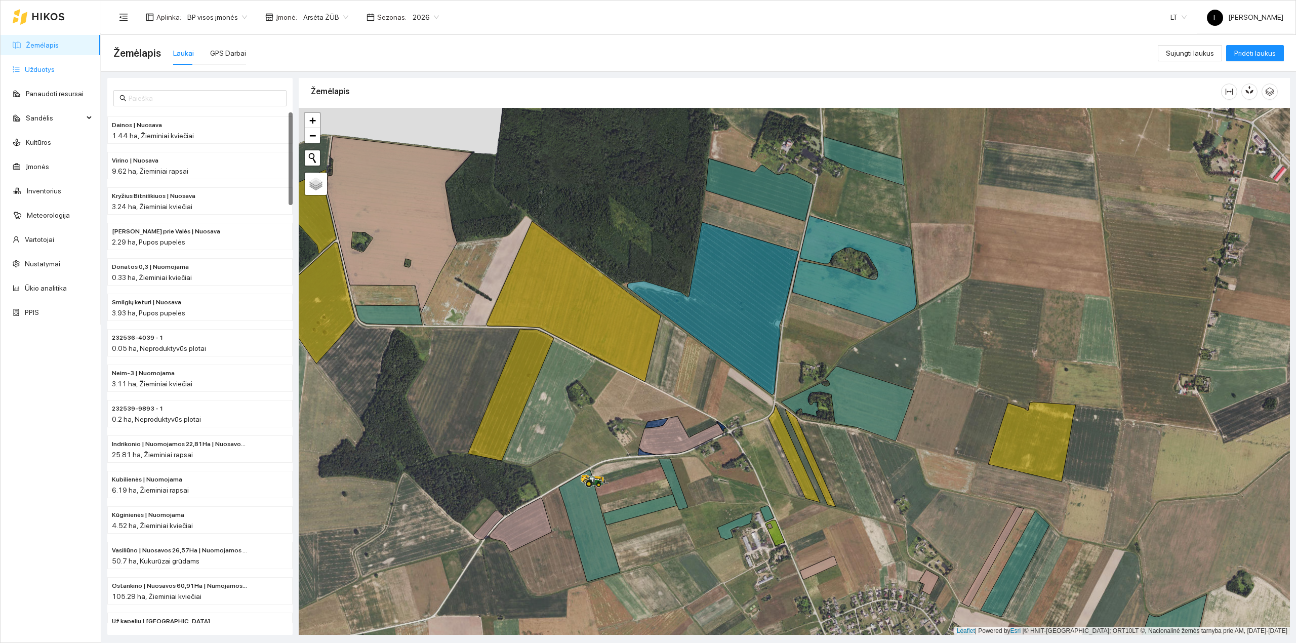
click at [43, 73] on link "Užduotys" at bounding box center [40, 69] width 30 height 8
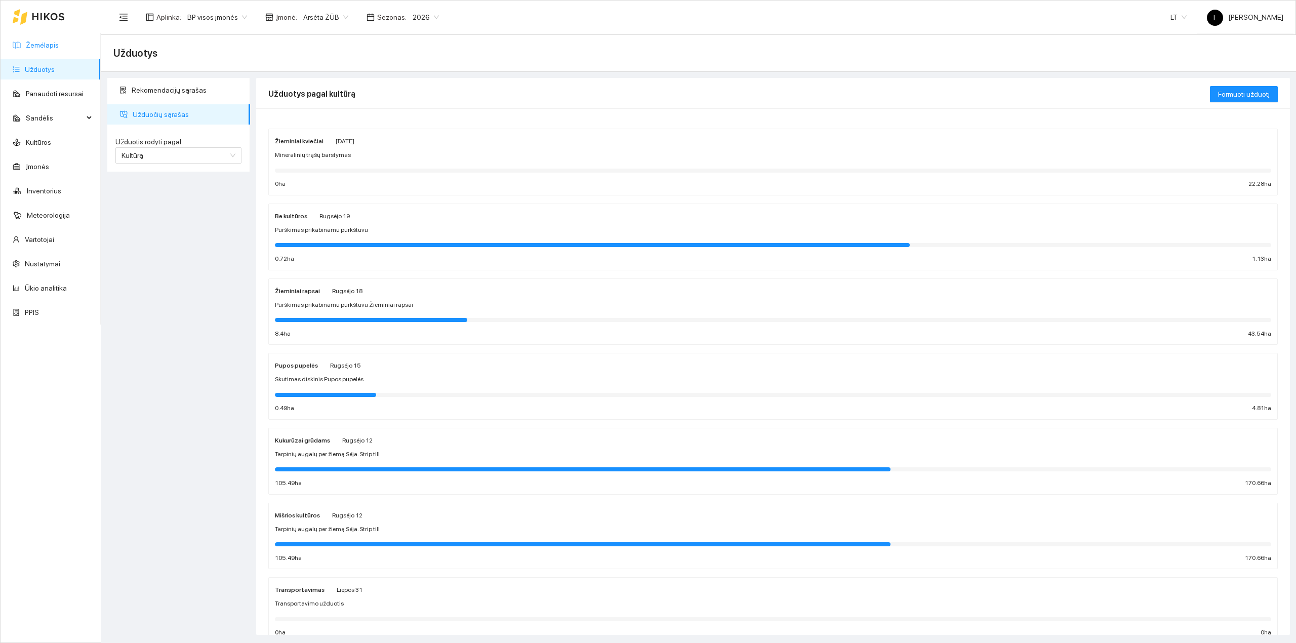
click at [46, 49] on link "Žemėlapis" at bounding box center [42, 45] width 33 height 8
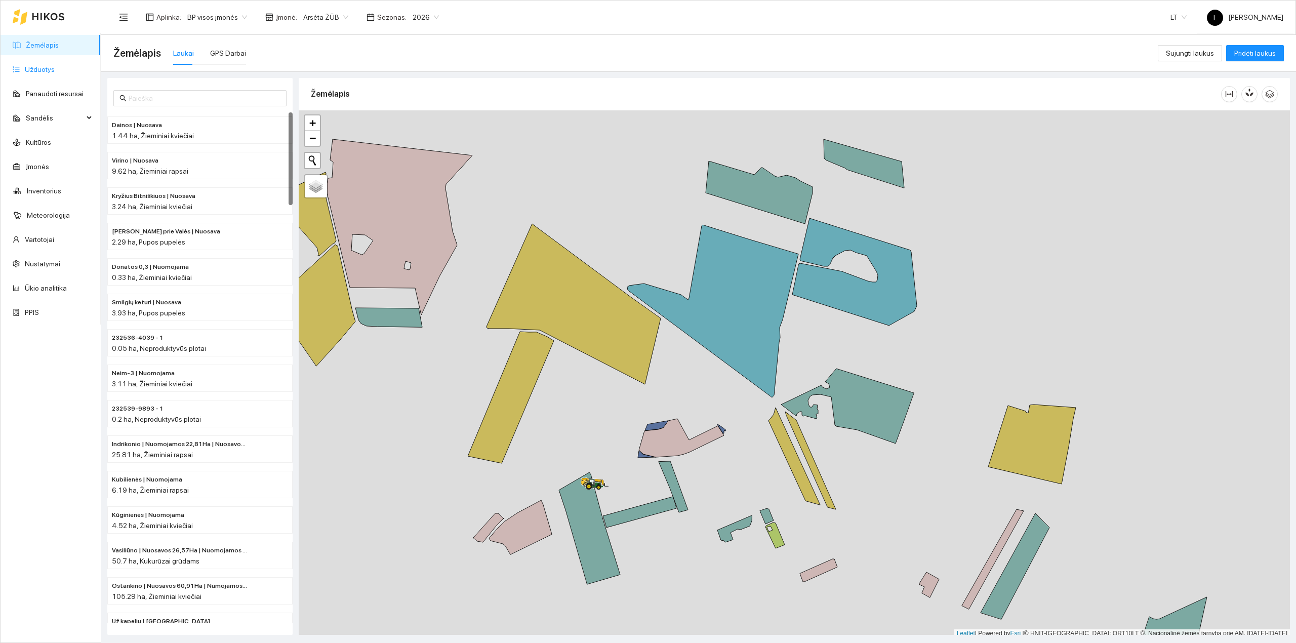
click at [33, 70] on link "Užduotys" at bounding box center [40, 69] width 30 height 8
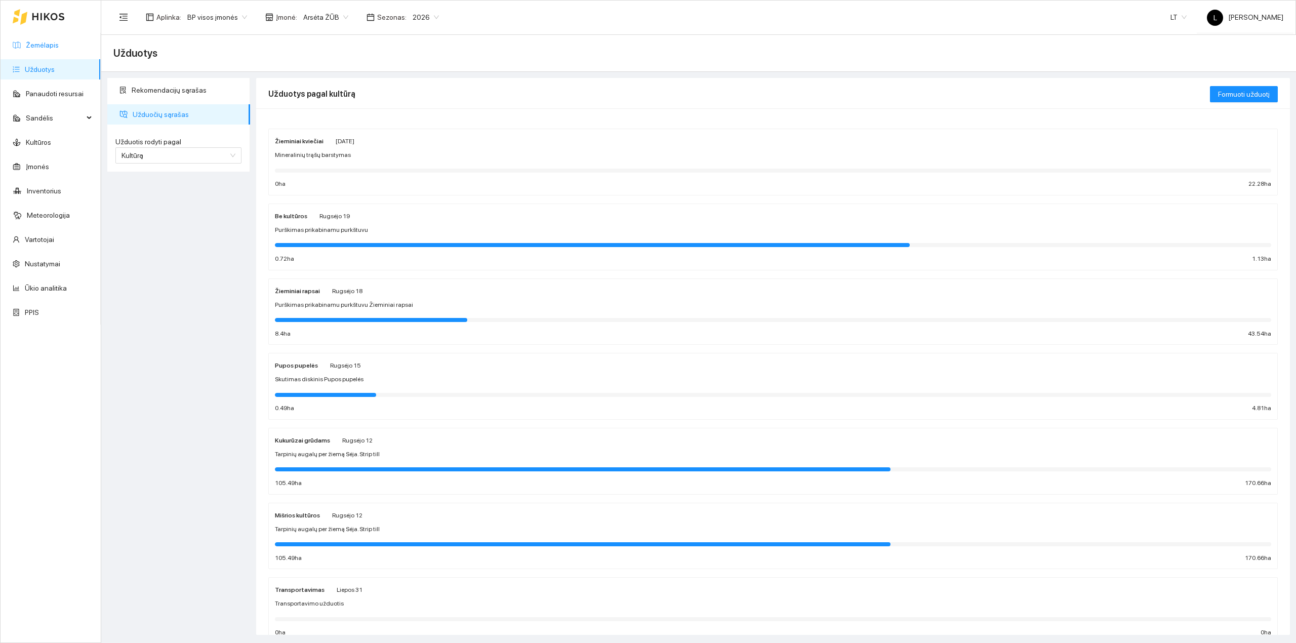
click at [46, 47] on link "Žemėlapis" at bounding box center [42, 45] width 33 height 8
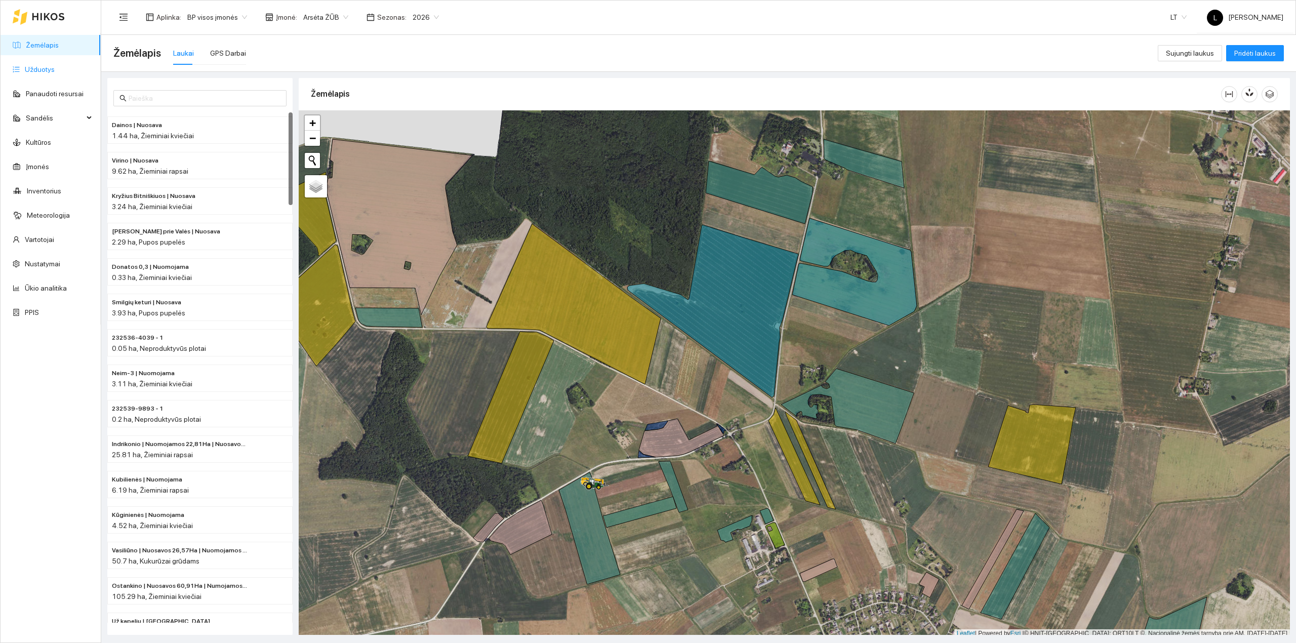
click at [33, 66] on link "Užduotys" at bounding box center [40, 69] width 30 height 8
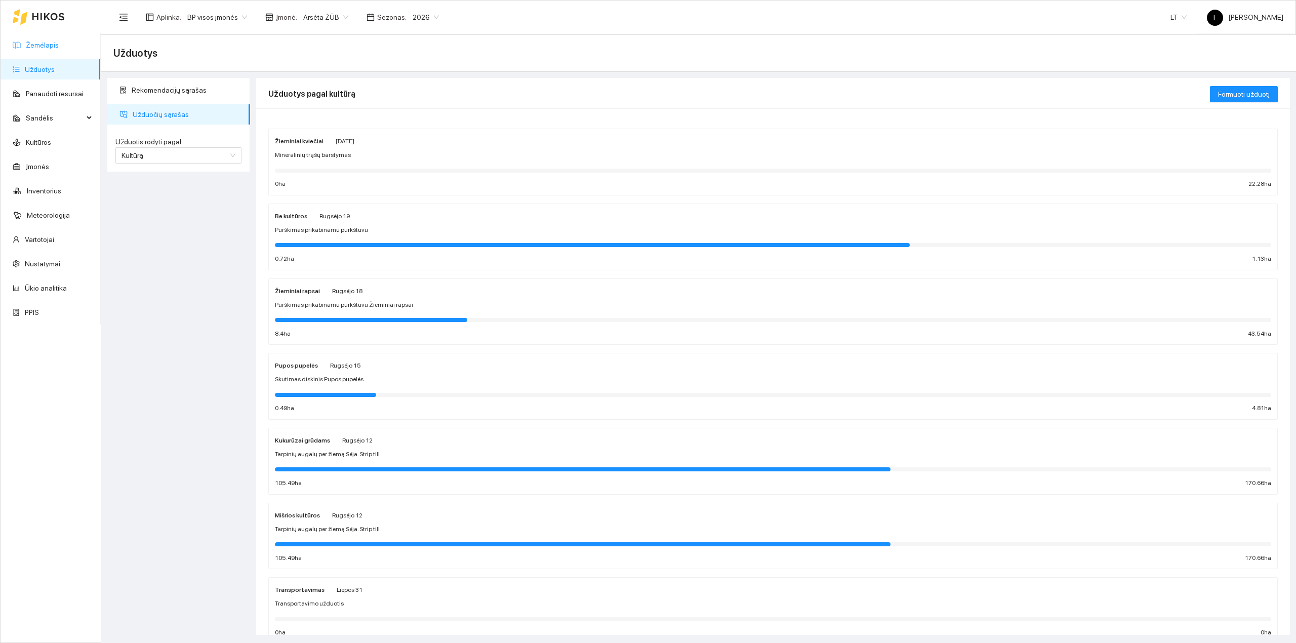
click at [44, 41] on link "Žemėlapis" at bounding box center [42, 45] width 33 height 8
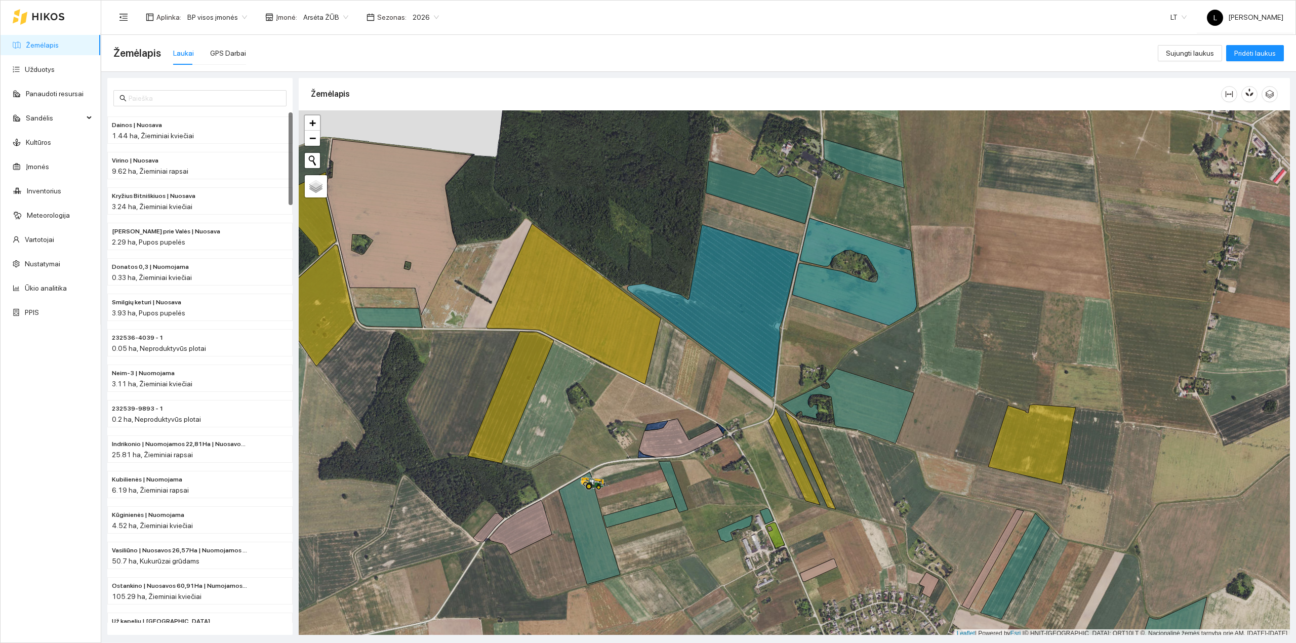
scroll to position [3, 0]
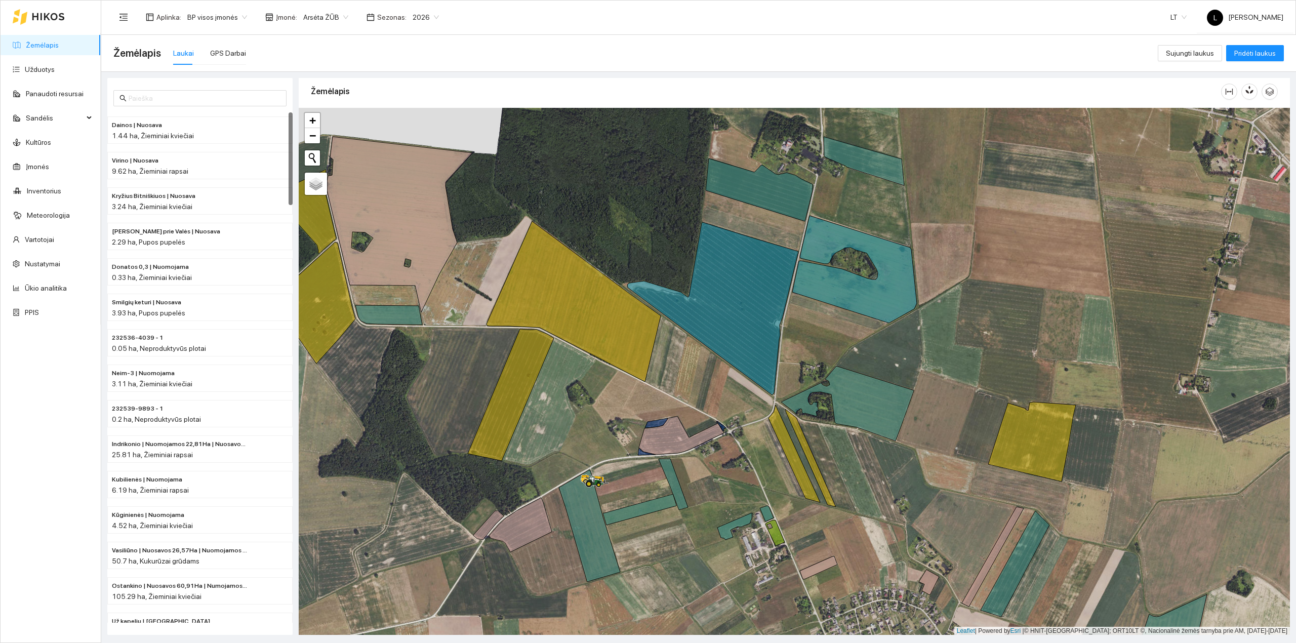
drag, startPoint x: 939, startPoint y: 432, endPoint x: 862, endPoint y: 338, distance: 121.8
click at [863, 339] on div at bounding box center [794, 371] width 991 height 527
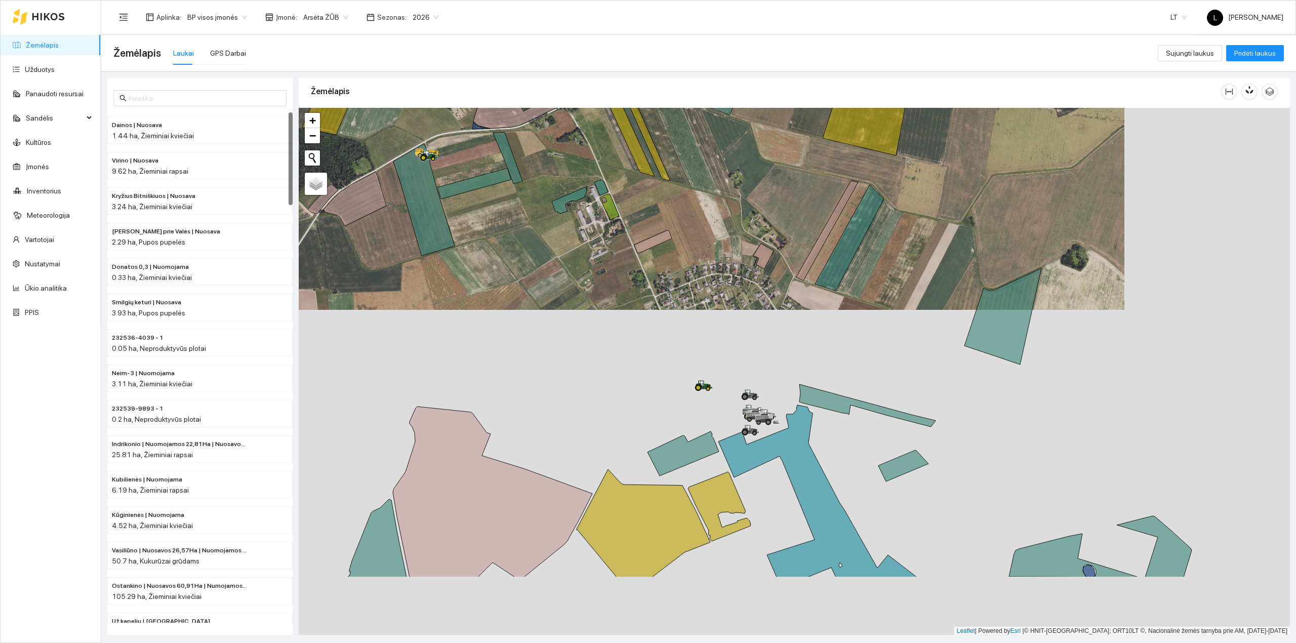
drag, startPoint x: 713, startPoint y: 383, endPoint x: 727, endPoint y: 410, distance: 30.3
click at [715, 367] on div at bounding box center [794, 371] width 991 height 527
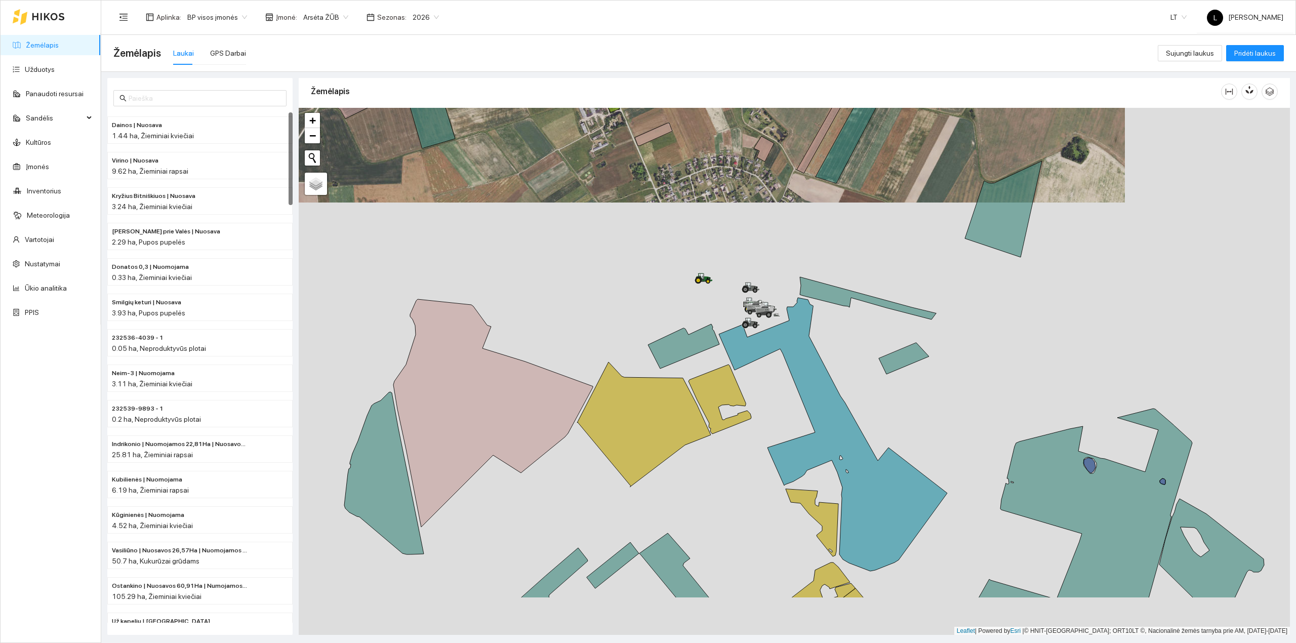
drag, startPoint x: 706, startPoint y: 527, endPoint x: 698, endPoint y: 394, distance: 133.9
click at [708, 362] on icon at bounding box center [644, 424] width 134 height 125
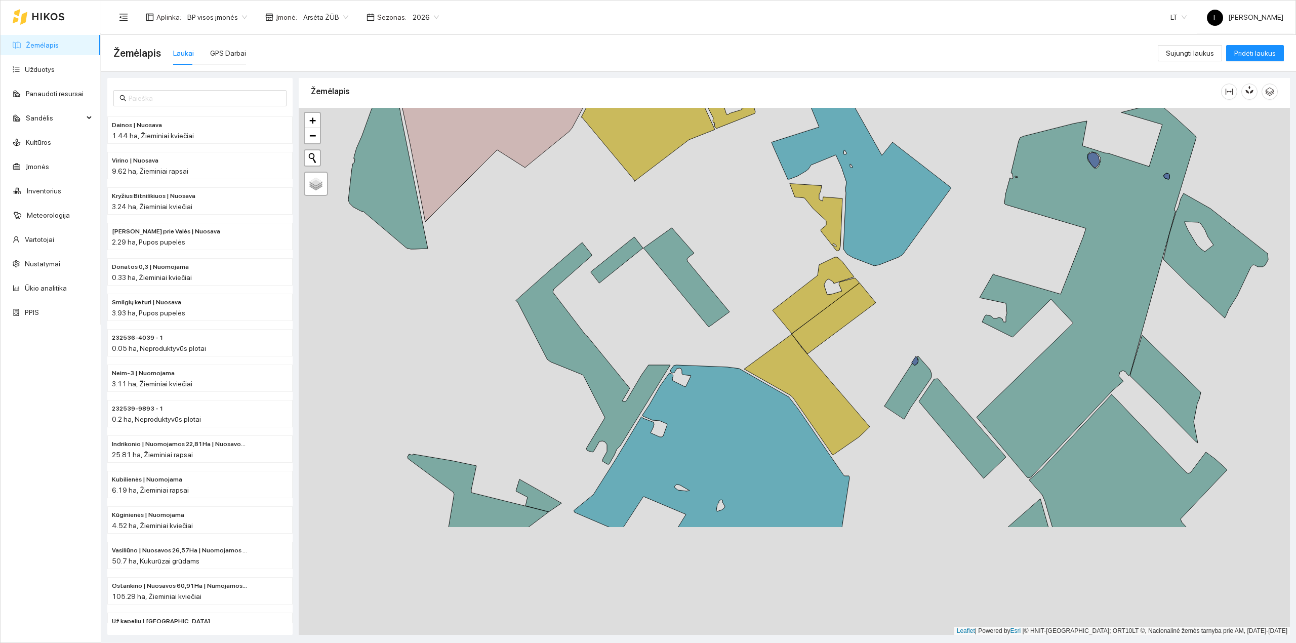
drag, startPoint x: 649, startPoint y: 523, endPoint x: 620, endPoint y: 252, distance: 273.4
click at [620, 252] on icon at bounding box center [593, 353] width 154 height 222
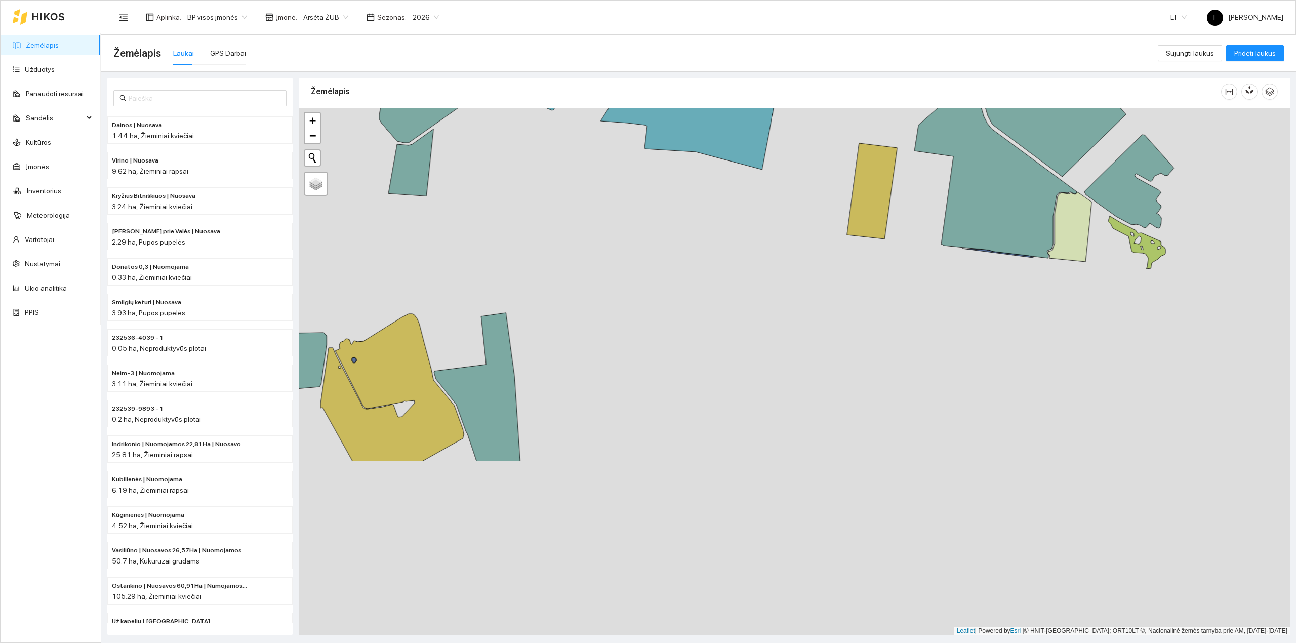
drag, startPoint x: 727, startPoint y: 499, endPoint x: 718, endPoint y: 302, distance: 197.1
click at [718, 302] on div at bounding box center [794, 371] width 991 height 527
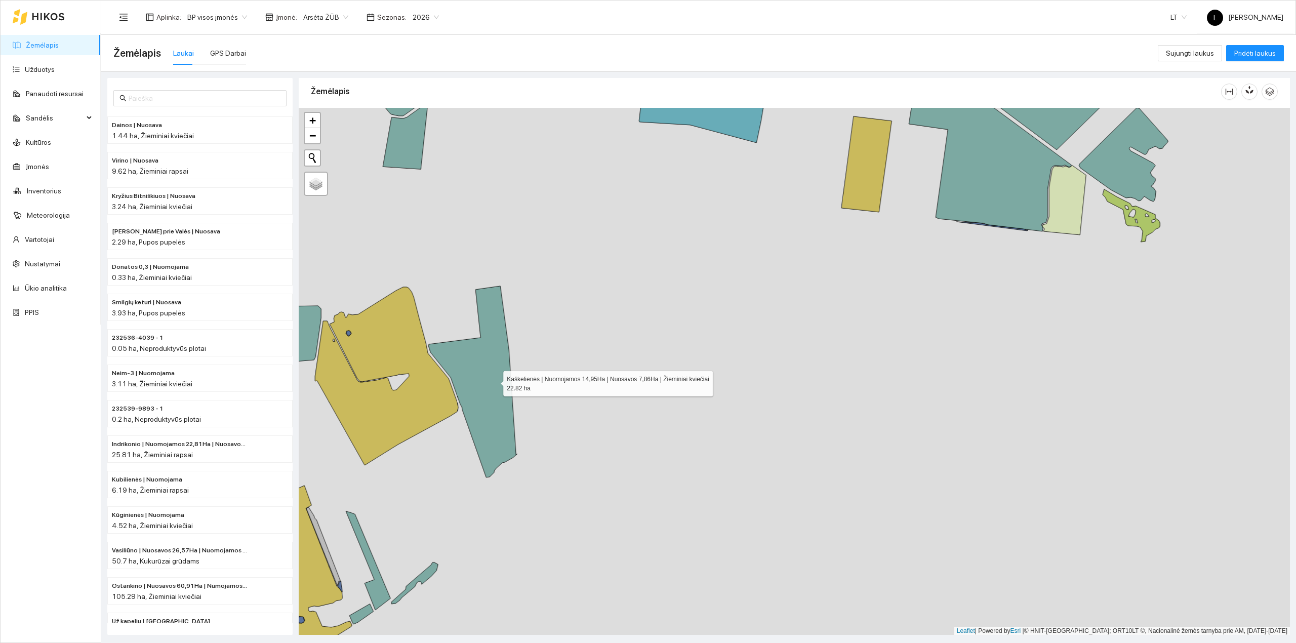
click at [493, 382] on icon at bounding box center [472, 381] width 89 height 191
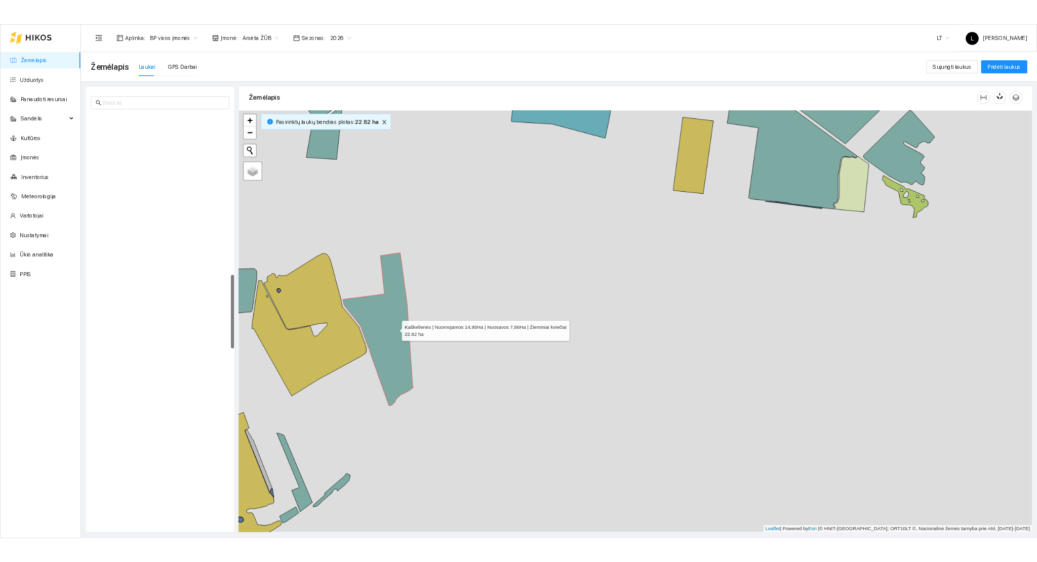
scroll to position [1106, 0]
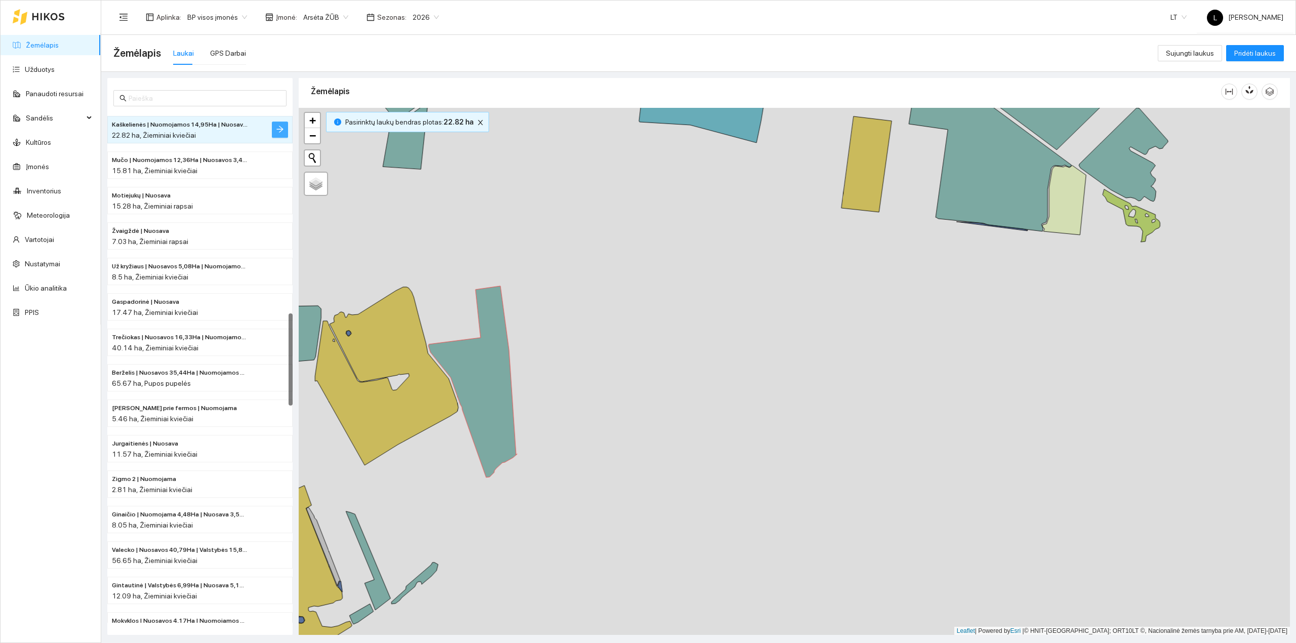
click at [276, 129] on icon "arrow-right" at bounding box center [280, 129] width 8 height 8
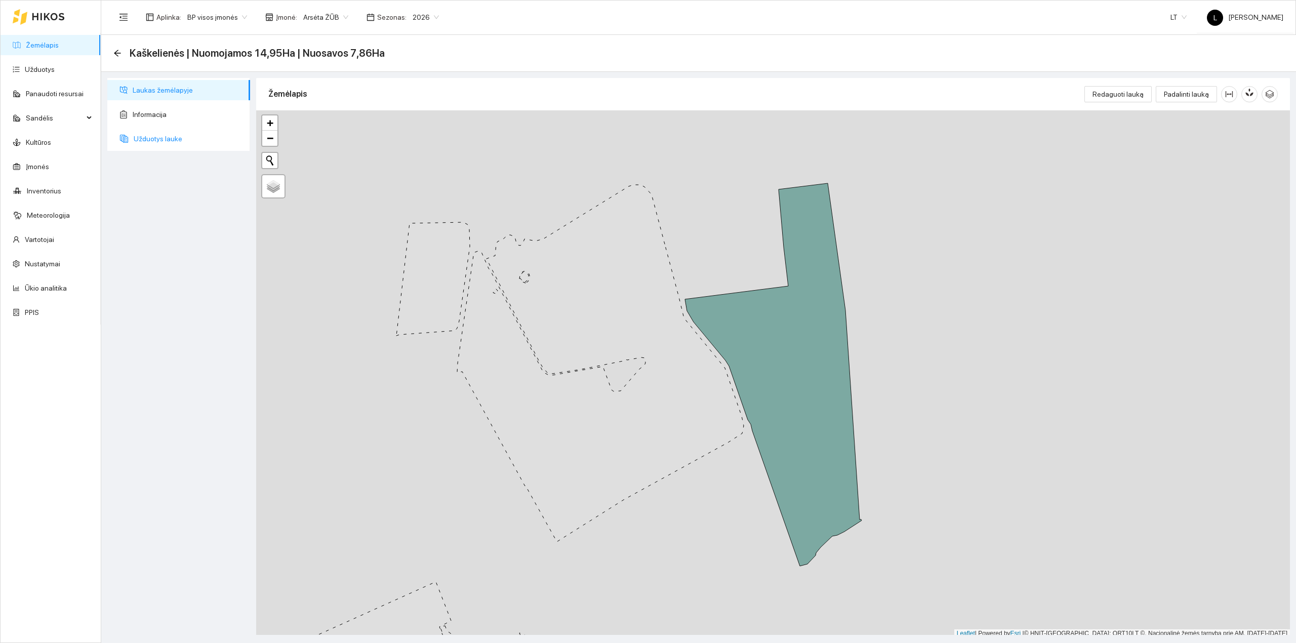
click at [150, 144] on span "Užduotys lauke" at bounding box center [188, 139] width 108 height 20
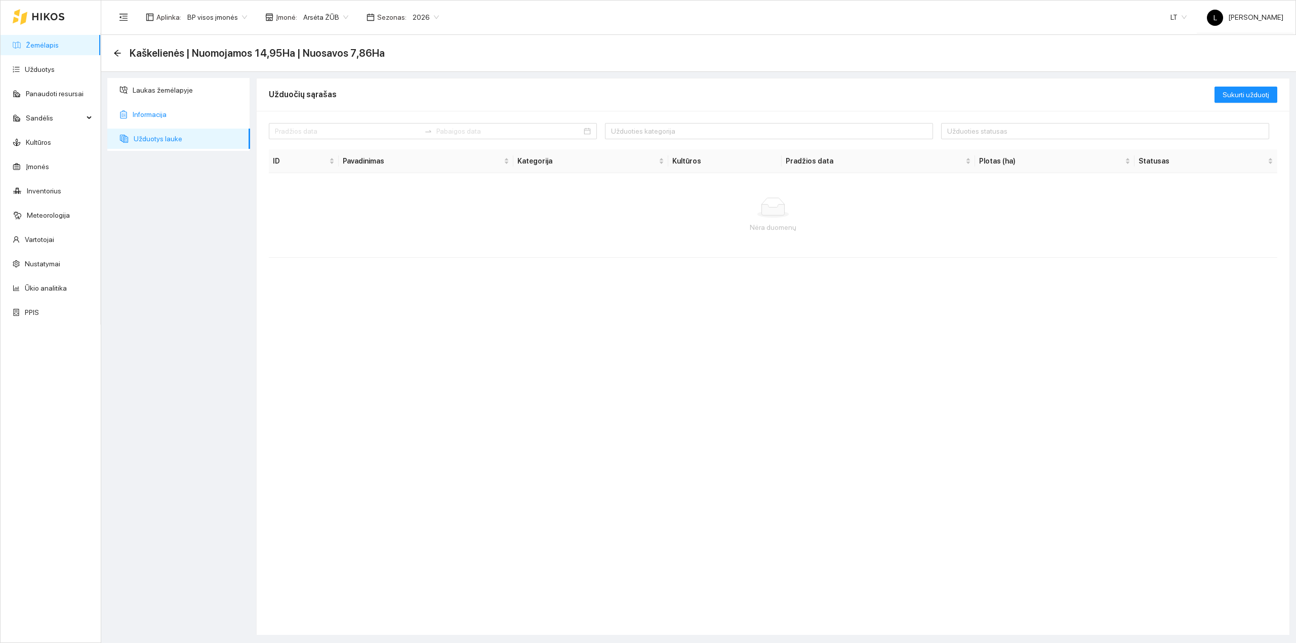
click at [180, 114] on span "Informacija" at bounding box center [187, 114] width 109 height 20
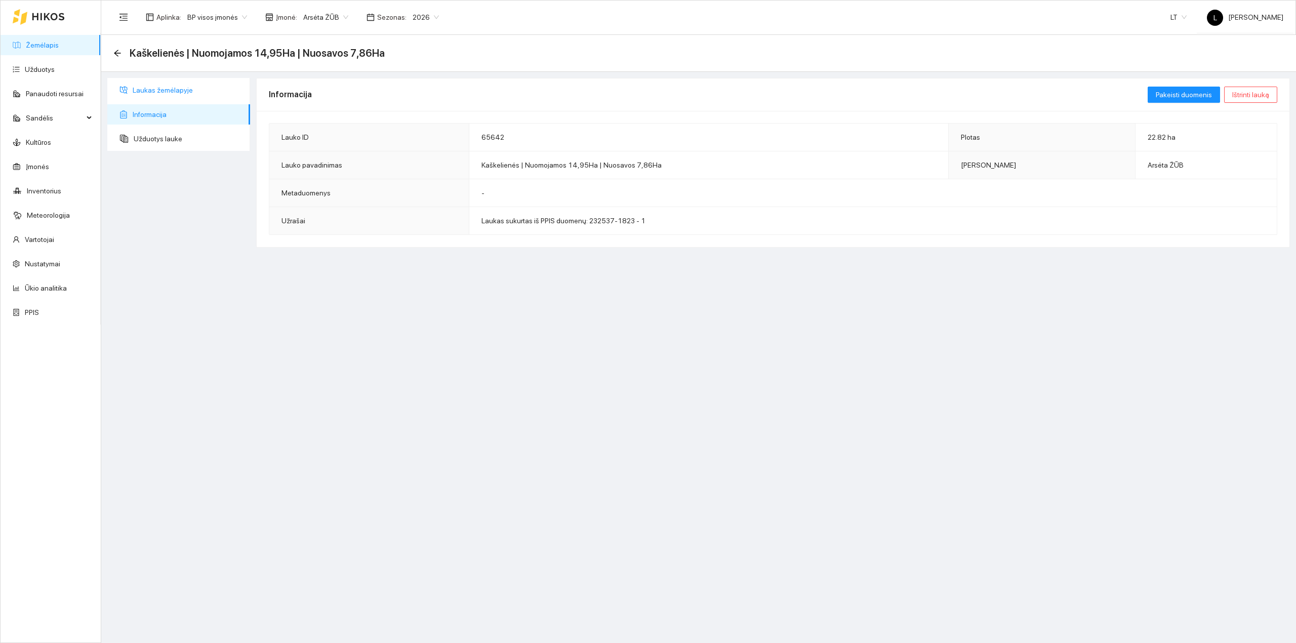
click at [135, 85] on span "Laukas žemėlapyje" at bounding box center [187, 90] width 109 height 20
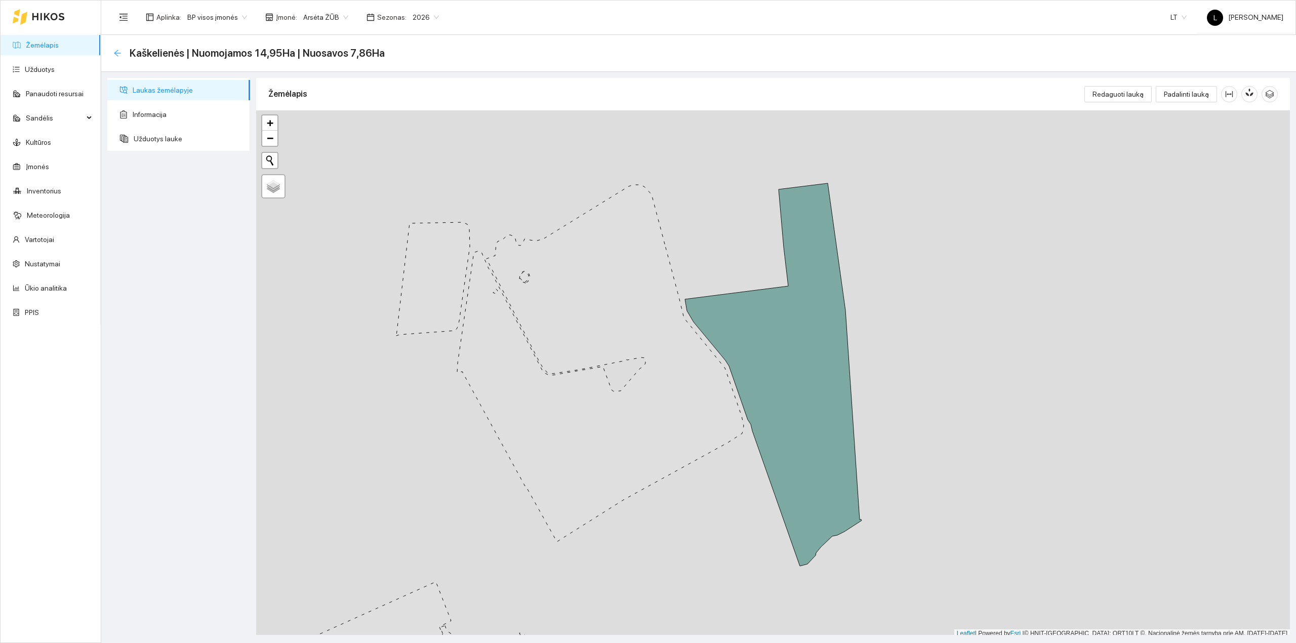
click at [114, 53] on icon "arrow-left" at bounding box center [117, 53] width 8 height 8
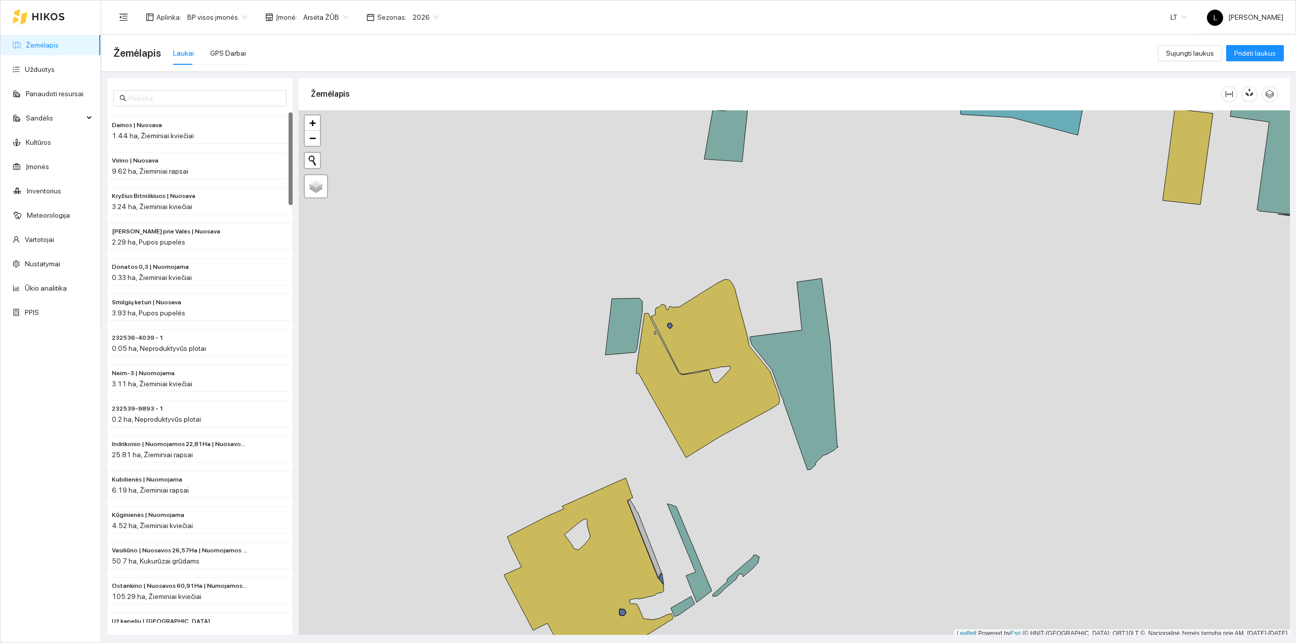
click at [59, 47] on link "Žemėlapis" at bounding box center [42, 45] width 33 height 8
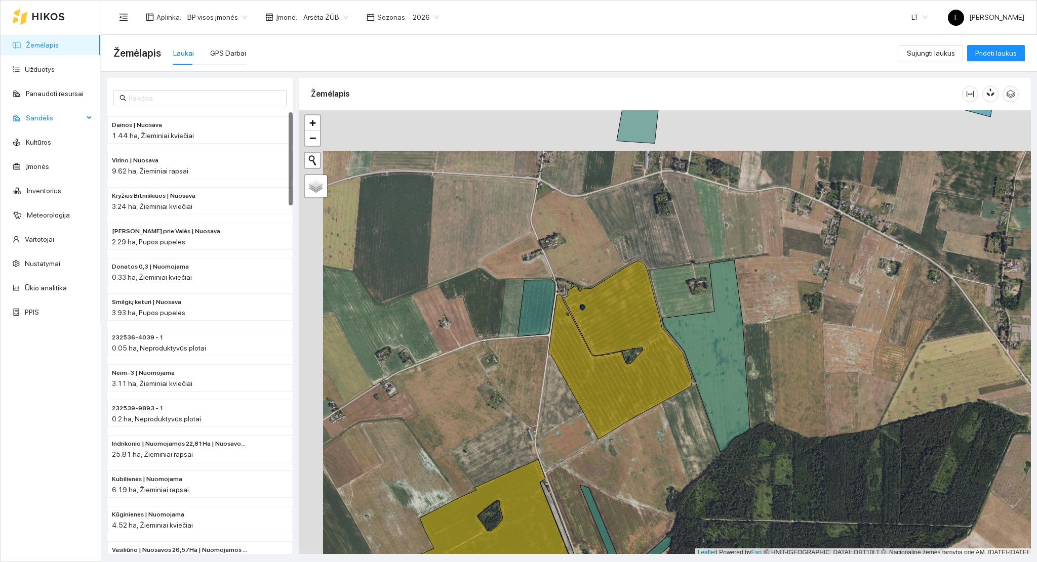
click at [70, 114] on span "Sandėlis" at bounding box center [55, 118] width 58 height 20
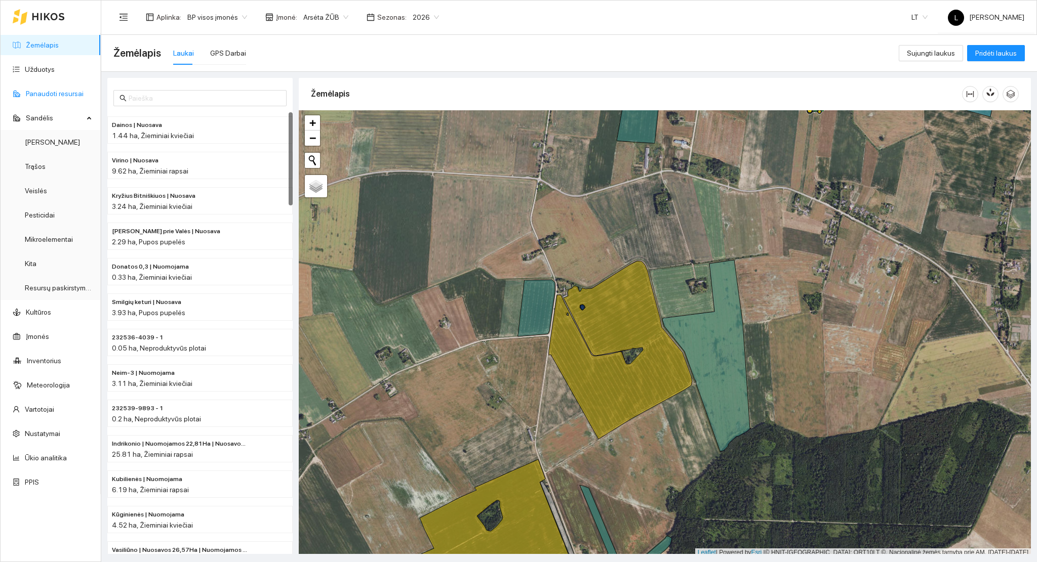
click at [59, 90] on link "Panaudoti resursai" at bounding box center [55, 94] width 58 height 8
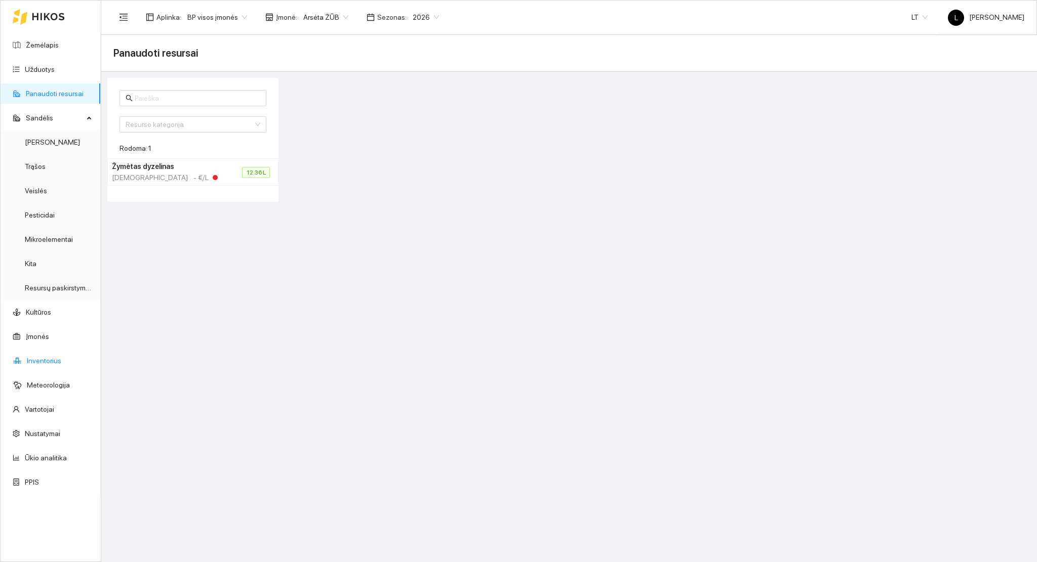
click at [47, 357] on link "Inventorius" at bounding box center [44, 361] width 34 height 8
